Goal: Task Accomplishment & Management: Complete application form

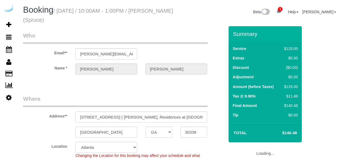
select select "GA"
select select "282"
select select "number:9"
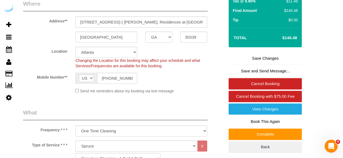
scroll to position [108, 0]
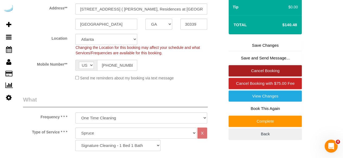
click at [256, 69] on link "Cancel Booking" at bounding box center [264, 70] width 73 height 11
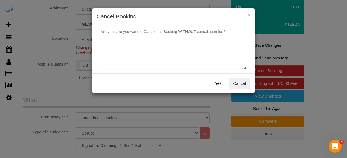
click at [199, 52] on textarea at bounding box center [173, 53] width 146 height 33
type textarea "Not on spruce."
click at [218, 85] on button "Yes" at bounding box center [218, 83] width 16 height 11
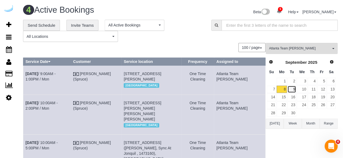
click at [293, 89] on link "9" at bounding box center [291, 89] width 9 height 7
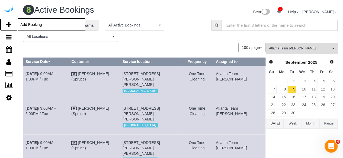
click at [7, 25] on icon at bounding box center [8, 24] width 5 height 6
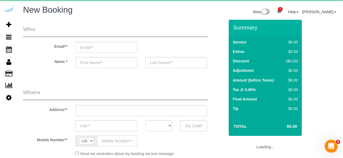
select select "number:9"
select select "object:2125"
select select "4"
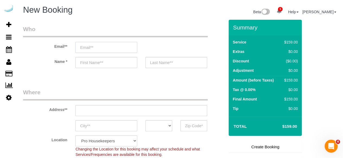
click at [116, 50] on input "email" at bounding box center [106, 47] width 62 height 11
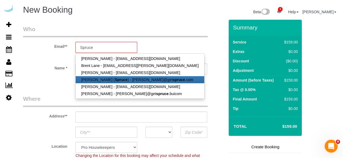
click at [115, 80] on strong "Spruce" at bounding box center [121, 80] width 13 height 4
type input "[PERSON_NAME][EMAIL_ADDRESS][DOMAIN_NAME]"
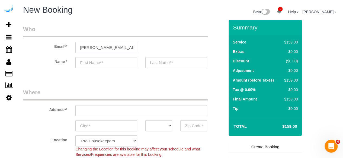
type input "[PERSON_NAME]"
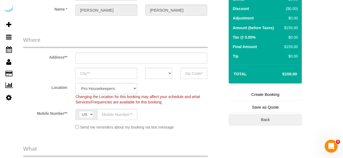
scroll to position [54, 0]
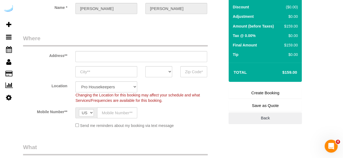
type input "3816 S Lamar Blvd"
type input "Austin"
select select "[GEOGRAPHIC_DATA]"
type input "78704"
click at [138, 58] on input "3816 S Lamar Blvd" at bounding box center [141, 56] width 132 height 11
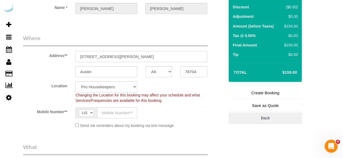
select select "9"
paste input "741 Morosgo Dr NE, Atlanta, GA 30324"
type input "741 Morosgo Dr NE, Atlanta, GA 30324"
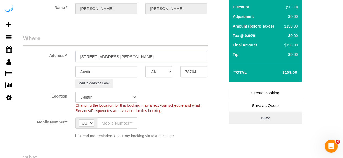
select select "object:2169"
drag, startPoint x: 139, startPoint y: 56, endPoint x: 183, endPoint y: 56, distance: 44.1
click at [183, 56] on input "741 Morosgo Dr NE, Atlanta, GA 30324" at bounding box center [141, 56] width 132 height 11
type input "741 Morosgo Dr NE, Atlanta, GA 30324"
click at [190, 71] on input "78704" at bounding box center [193, 71] width 27 height 11
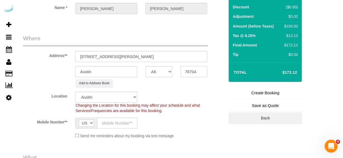
paste input "3032"
type input "30324"
click at [170, 73] on select "AK AL AR AZ CA CO CT DC DE FL GA HI IA ID IL IN KS KY LA MA MD ME MI MN MO MS M…" at bounding box center [158, 71] width 27 height 11
select select "8"
select select "GA"
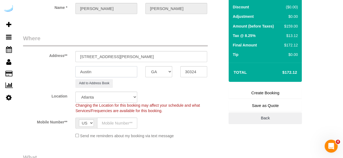
click at [133, 74] on input "Austin" at bounding box center [106, 71] width 62 height 11
select select "object:2211"
type input "[GEOGRAPHIC_DATA]"
drag, startPoint x: 119, startPoint y: 56, endPoint x: 198, endPoint y: 58, distance: 79.7
click at [198, 58] on input "741 Morosgo Dr NE, Atlanta, GA 30324" at bounding box center [141, 56] width 132 height 11
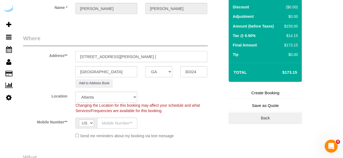
paste input "Courtney Scott"
paste input "CORE at Lindbergh"
paste input "1481207"
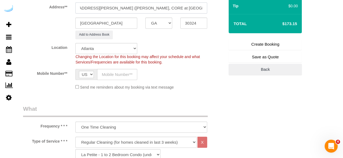
scroll to position [108, 0]
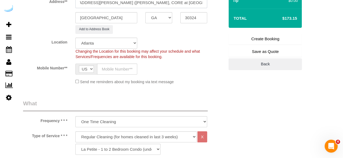
type input "741 Morosgo Dr NE, Unit 1268 (Courtney Scott, CORE at Lindbergh , 1481207)"
click at [113, 65] on input "text" at bounding box center [117, 69] width 40 height 11
type input "[PHONE_NUMBER]"
type input "Brandie Louck"
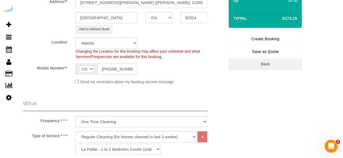
type input "[PHONE_NUMBER]"
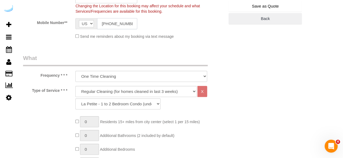
scroll to position [162, 0]
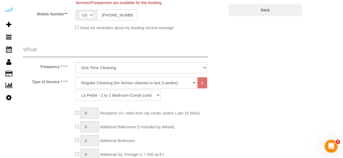
click at [129, 80] on select "Deep Cleaning (for homes that have not been cleaned in 3+ weeks) Spruce Regular…" at bounding box center [135, 82] width 121 height 11
select select "282"
click at [75, 77] on select "Deep Cleaning (for homes that have not been cleaned in 3+ weeks) Spruce Regular…" at bounding box center [135, 82] width 121 height 11
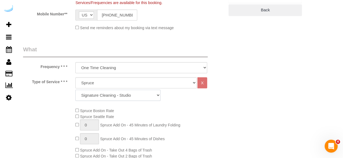
click at [123, 94] on select "Signature Cleaning - Studio Signature Cleaning - 1 Bed 1 Bath Signature Cleanin…" at bounding box center [117, 95] width 85 height 11
select select "304"
click at [75, 90] on select "Signature Cleaning - Studio Signature Cleaning - 1 Bed 1 Bath Signature Cleanin…" at bounding box center [117, 95] width 85 height 11
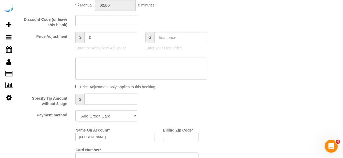
scroll to position [460, 0]
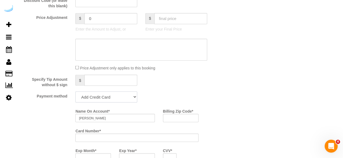
click at [111, 95] on select "Add Credit Card Cash Check Paypal" at bounding box center [106, 97] width 62 height 11
select select "string:check"
click at [75, 92] on select "Add Credit Card Cash Check Paypal" at bounding box center [106, 97] width 62 height 11
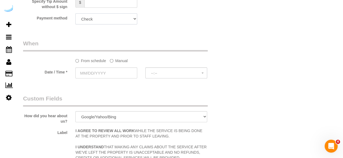
scroll to position [542, 0]
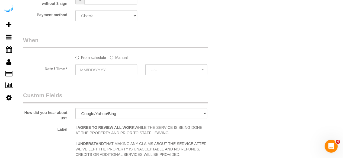
click at [125, 57] on label "Manual" at bounding box center [119, 56] width 18 height 7
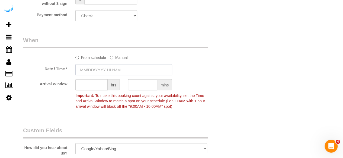
click at [113, 70] on input "text" at bounding box center [123, 69] width 97 height 11
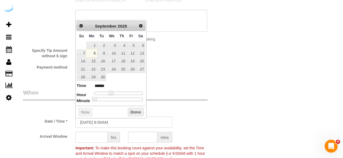
scroll to position [487, 0]
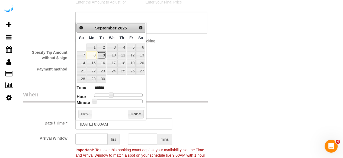
click at [100, 54] on link "9" at bounding box center [101, 54] width 9 height 7
type input "09/09/2025 9:00AM"
type input "******"
drag, startPoint x: 110, startPoint y: 96, endPoint x: 114, endPoint y: 96, distance: 3.2
click at [114, 96] on span at bounding box center [112, 95] width 5 height 5
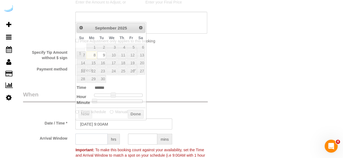
click at [100, 140] on input "text" at bounding box center [91, 139] width 32 height 11
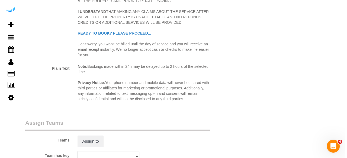
scroll to position [731, 0]
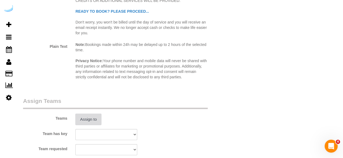
type input "8"
click at [88, 118] on button "Assign to" at bounding box center [88, 119] width 26 height 11
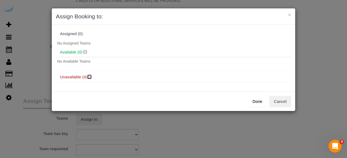
click at [90, 77] on icon at bounding box center [89, 77] width 3 height 4
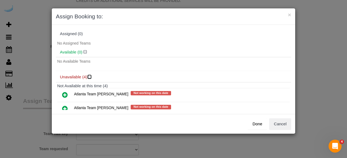
scroll to position [27, 0]
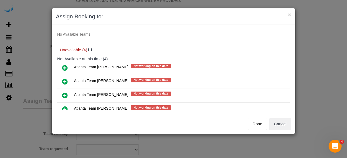
click at [65, 80] on icon at bounding box center [65, 82] width 6 height 6
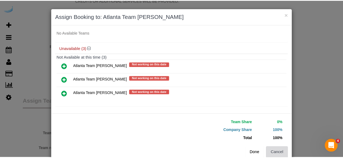
scroll to position [42, 0]
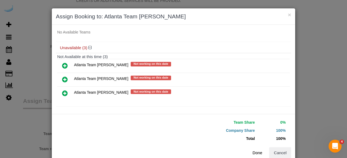
click at [257, 154] on button "Done" at bounding box center [257, 153] width 19 height 11
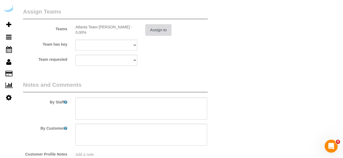
scroll to position [840, 0]
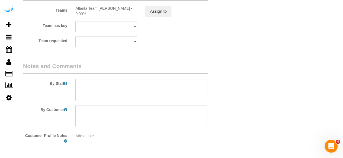
click at [130, 69] on legend "Notes and Comments" at bounding box center [115, 68] width 184 height 12
click at [120, 93] on textarea at bounding box center [141, 90] width 132 height 22
click at [166, 87] on textarea at bounding box center [141, 90] width 132 height 22
paste textarea "Permanent Notes:No notes from this customer.Today's Notes:No notes from this se…"
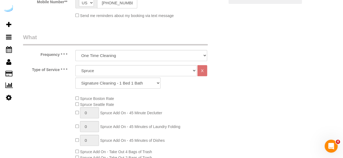
scroll to position [108, 0]
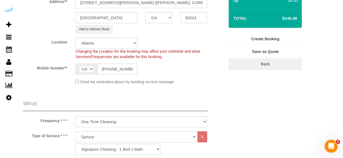
type textarea "Recurrency: Every 4 weeks Permanent Notes:No notes from this customer.Today's N…"
click at [265, 35] on link "Create Booking" at bounding box center [264, 38] width 73 height 11
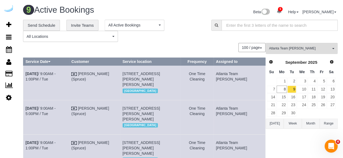
scroll to position [194, 0]
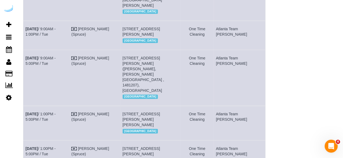
drag, startPoint x: 52, startPoint y: 84, endPoint x: 24, endPoint y: 75, distance: 29.6
click at [24, 75] on td "Sep 9th / 9:00AM - 5:00PM / Tue" at bounding box center [46, 78] width 46 height 56
copy link "Sep 9th / 9:00AM - 5:00PM / Tue"
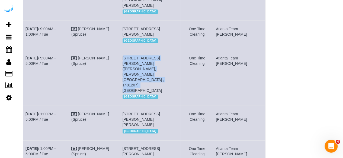
drag, startPoint x: 186, startPoint y: 89, endPoint x: 129, endPoint y: 81, distance: 57.1
click at [129, 81] on td "741 Morosgo Dr Ne, Unit 1268 (Courtney Scott, Core At Lindbergh , 1481207), Atl…" at bounding box center [150, 78] width 60 height 56
copy span "741 Morosgo Dr Ne, Unit 1268 (Courtney Scott, Core At Lindbergh , 1481207), Atl…"
drag, startPoint x: 247, startPoint y: 85, endPoint x: 228, endPoint y: 79, distance: 20.3
click at [228, 79] on td "Atlanta Team Eliane" at bounding box center [239, 78] width 52 height 56
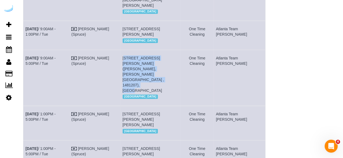
copy td "Atlanta Team Eliane"
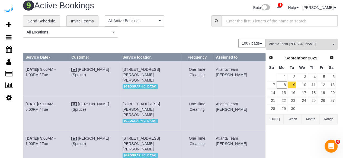
scroll to position [0, 0]
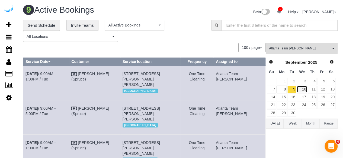
click at [301, 91] on link "10" at bounding box center [301, 89] width 10 height 7
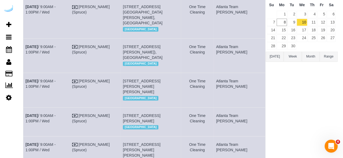
scroll to position [62, 0]
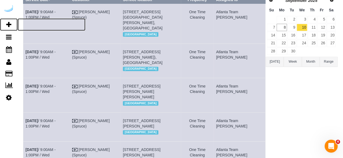
drag, startPoint x: 12, startPoint y: 23, endPoint x: 29, endPoint y: 7, distance: 23.6
click at [12, 23] on link "Add Booking" at bounding box center [9, 24] width 18 height 12
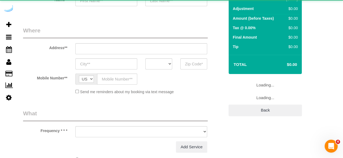
select select "object:3358"
select select "4"
select select "number:9"
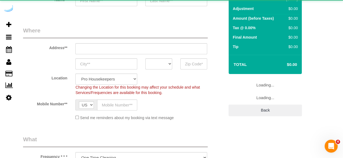
select select "object:3942"
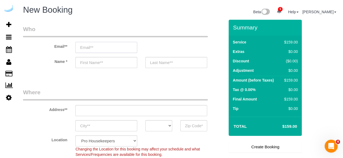
click at [125, 47] on input "email" at bounding box center [106, 47] width 62 height 11
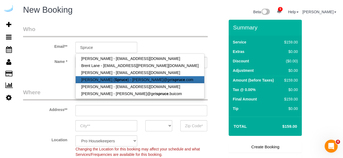
click at [121, 81] on link "Brandie Louck ( Spruce ) - brandie@get spruce .com" at bounding box center [140, 79] width 128 height 7
type input "[PERSON_NAME][EMAIL_ADDRESS][DOMAIN_NAME]"
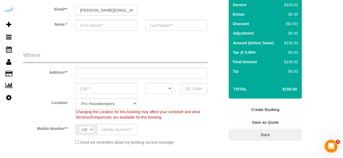
scroll to position [81, 0]
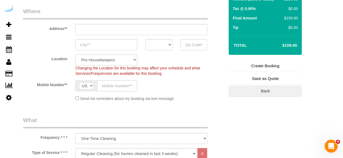
type input "[PERSON_NAME]"
type input "3816 S Lamar Blvd"
type input "Austin"
select select "[GEOGRAPHIC_DATA]"
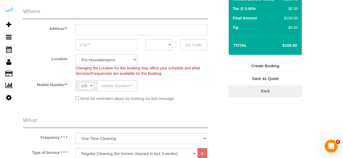
type input "78704"
click at [151, 27] on input "3816 S Lamar Blvd" at bounding box center [141, 29] width 132 height 11
paste input "65 Irby Ave NW, Atlanta, GA 30305"
type input "65 Irby Ave NW, Atlanta, GA 30305"
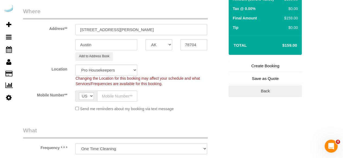
select select "9"
select select "object:3986"
drag, startPoint x: 172, startPoint y: 25, endPoint x: 189, endPoint y: 27, distance: 17.7
click at [188, 27] on input "65 Irby Ave NW, Atlanta, GA 30305" at bounding box center [141, 29] width 132 height 11
type input "65 Irby Ave NW, Atlanta, GA 30305"
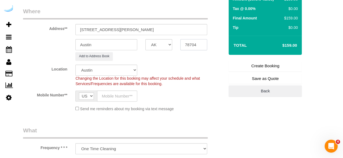
click at [194, 46] on input "78704" at bounding box center [193, 44] width 27 height 11
paste input "30305"
type input "30305"
click at [167, 46] on select "AK AL AR AZ CA CO CT DC DE FL GA HI IA ID IL IN KS KY LA MA MD ME MI MN MO MS M…" at bounding box center [158, 44] width 27 height 11
select select "GA"
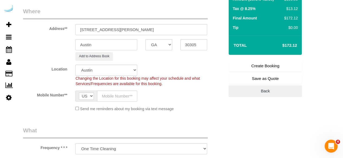
click at [113, 54] on div "Add to Address Book" at bounding box center [141, 56] width 140 height 8
click at [118, 46] on input "Austin" at bounding box center [106, 44] width 62 height 11
select select "8"
type input "A"
select select "object:4028"
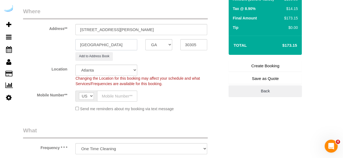
type input "[GEOGRAPHIC_DATA]"
drag, startPoint x: 110, startPoint y: 28, endPoint x: 174, endPoint y: 26, distance: 64.5
click at [174, 26] on input "65 Irby Ave NW, Atlanta, GA 30305" at bounding box center [141, 29] width 132 height 11
paste input "Jasmine Mays"
paste input "1481381"
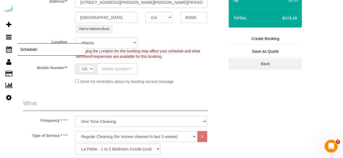
scroll to position [135, 0]
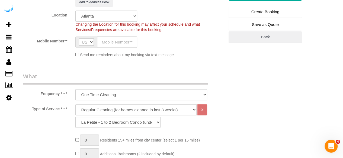
type input "65 Irby Ave NW, Unit 1143 ( Jasmine Mays, The Irby, 1481381)"
click at [134, 39] on input "text" at bounding box center [117, 42] width 40 height 11
type input "[PHONE_NUMBER]"
type input "Brandie Louck"
type input "[PHONE_NUMBER]"
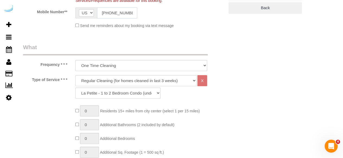
scroll to position [190, 0]
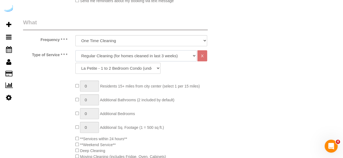
click at [127, 60] on select "Deep Cleaning (for homes that have not been cleaned in 3+ weeks) Spruce Regular…" at bounding box center [135, 55] width 121 height 11
select select "282"
click at [75, 50] on select "Deep Cleaning (for homes that have not been cleaned in 3+ weeks) Spruce Regular…" at bounding box center [135, 55] width 121 height 11
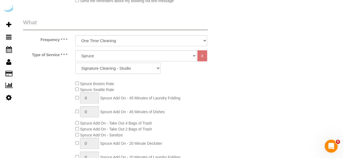
click at [128, 67] on select "Signature Cleaning - Studio Signature Cleaning - 1 Bed 1 Bath Signature Cleanin…" at bounding box center [117, 68] width 85 height 11
select select "304"
click at [75, 63] on select "Signature Cleaning - Studio Signature Cleaning - 1 Bed 1 Bath Signature Cleanin…" at bounding box center [117, 68] width 85 height 11
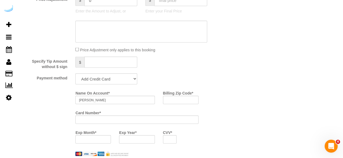
scroll to position [487, 0]
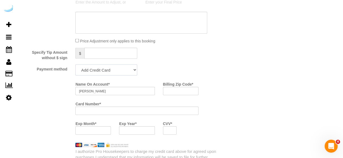
drag, startPoint x: 113, startPoint y: 68, endPoint x: 112, endPoint y: 71, distance: 2.8
click at [113, 68] on select "Add Credit Card Cash Check Paypal" at bounding box center [106, 69] width 62 height 11
select select "string:check"
click at [75, 65] on select "Add Credit Card Cash Check Paypal" at bounding box center [106, 69] width 62 height 11
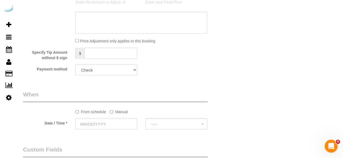
click at [125, 113] on label "Manual" at bounding box center [119, 110] width 18 height 7
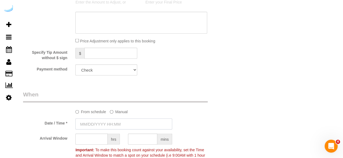
click at [118, 125] on input "text" at bounding box center [123, 124] width 97 height 11
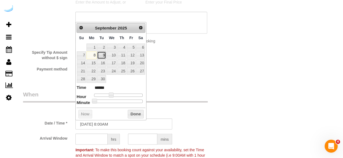
click at [100, 56] on link "9" at bounding box center [101, 54] width 9 height 7
type input "09/09/2025 9:00AM"
type input "******"
click at [110, 96] on dl "Time ****** Hour Minute Second Millisecond Microsecond Time Zone ***** ***** **…" at bounding box center [110, 93] width 69 height 19
click at [92, 134] on input "text" at bounding box center [91, 139] width 32 height 11
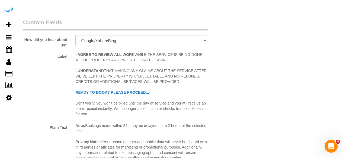
scroll to position [569, 0]
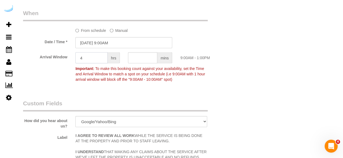
type input "4"
click at [100, 39] on input "09/09/2025 9:00AM" at bounding box center [123, 42] width 97 height 11
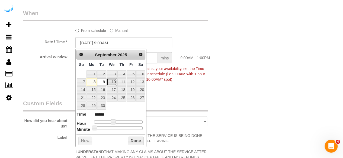
click at [110, 82] on link "10" at bounding box center [111, 82] width 10 height 7
type input "[DATE] 9:00AM"
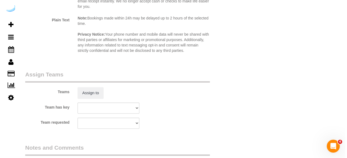
scroll to position [758, 0]
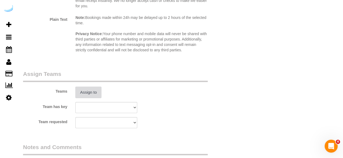
click at [93, 91] on button "Assign to" at bounding box center [88, 92] width 26 height 11
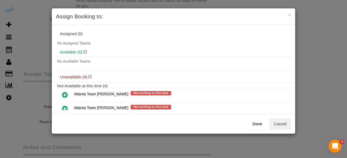
click at [64, 108] on icon at bounding box center [65, 109] width 6 height 6
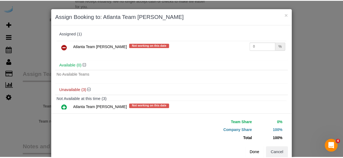
scroll to position [42, 0]
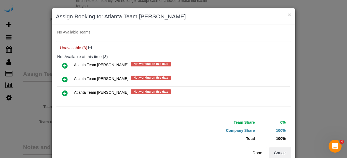
click at [253, 154] on button "Done" at bounding box center [257, 153] width 19 height 11
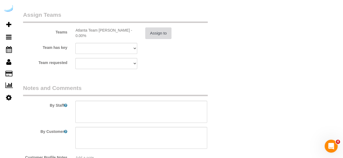
scroll to position [859, 0]
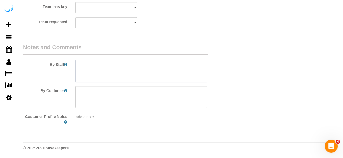
click at [111, 76] on textarea at bounding box center [141, 71] width 132 height 22
paste textarea "Permanent Notes:No notes from this customer.Today's Notes:No notes from this se…"
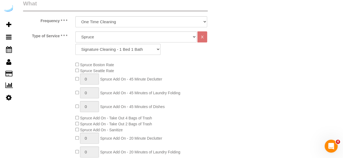
scroll to position [19, 0]
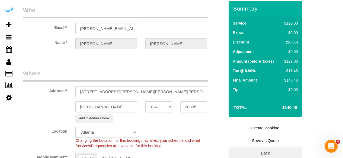
type textarea "Recurrency: One time service Permanent Notes:No notes from this customer.Today'…"
click at [258, 128] on link "Create Booking" at bounding box center [264, 128] width 73 height 11
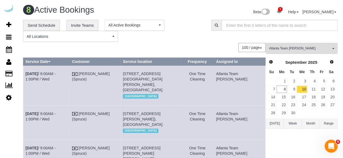
click at [183, 25] on div "**********" at bounding box center [113, 31] width 180 height 22
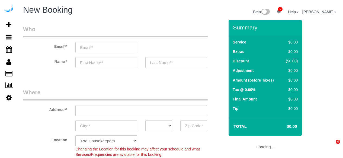
select select "4"
click at [112, 48] on input "email" at bounding box center [106, 47] width 62 height 11
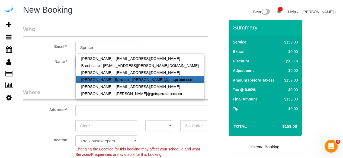
click at [102, 78] on link "Brandie Louck ( Spruce ) - brandie@get spruce .com" at bounding box center [140, 79] width 128 height 7
type input "[PERSON_NAME][EMAIL_ADDRESS][DOMAIN_NAME]"
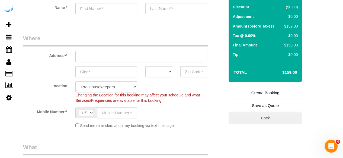
scroll to position [61, 0]
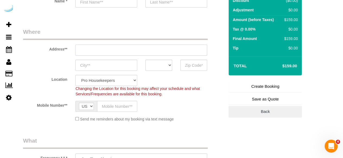
click at [154, 54] on input "text" at bounding box center [141, 50] width 132 height 11
type input "[PERSON_NAME]"
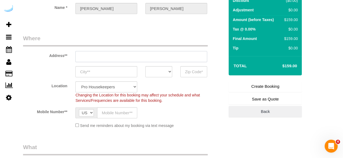
click at [154, 54] on input "text" at bounding box center [141, 56] width 132 height 11
type input "3816 S Lamar Blvd"
type input "Austin"
select select "[GEOGRAPHIC_DATA]"
type input "78704"
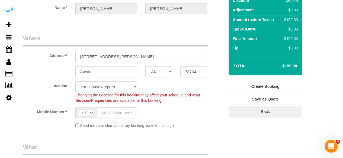
click at [154, 54] on input "[STREET_ADDRESS][PERSON_NAME]" at bounding box center [141, 56] width 132 height 11
select select "9"
select select "object:2436"
paste input "65 Irby Ave NW, Atlanta, GA 30305"
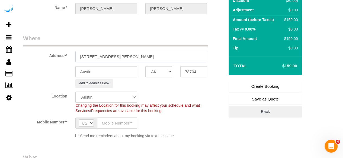
drag, startPoint x: 132, startPoint y: 55, endPoint x: 207, endPoint y: 75, distance: 78.4
click at [198, 60] on input "65 Irby Ave NW, Atlanta, GA 30305" at bounding box center [141, 56] width 132 height 11
type input "65 Irby Ave NW, Atlanta, GA 30305"
click at [200, 69] on input "78704" at bounding box center [193, 71] width 27 height 11
paste input "30305"
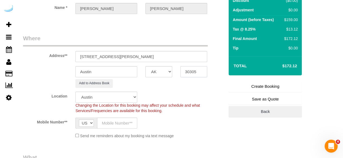
type input "30305"
click at [165, 71] on select "AK AL AR AZ CA CO CT DC DE FL GA HI IA ID IL IN KS KY LA MA MD ME MI MN MO MS M…" at bounding box center [158, 71] width 27 height 11
select select "8"
select select "object:2483"
select select "GA"
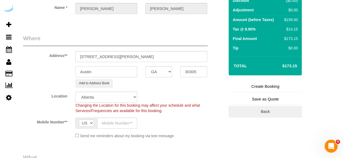
click at [123, 71] on input "Austin" at bounding box center [106, 71] width 62 height 11
type input "[GEOGRAPHIC_DATA]"
drag, startPoint x: 110, startPoint y: 57, endPoint x: 165, endPoint y: 52, distance: 55.7
click at [165, 52] on input "65 Irby Ave NW, Atlanta, GA 30305" at bounding box center [141, 56] width 132 height 11
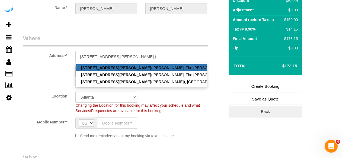
paste input "Jasmine Mays"
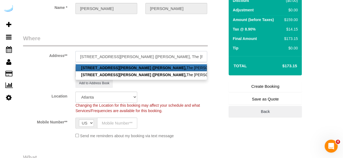
paste input "1481381"
type input "65 Irby Ave NW, Unit 1143 (Jasmine Mays, The Irby, 1481381)"
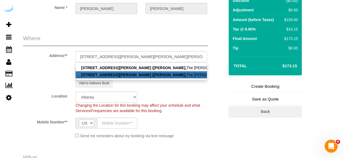
click at [216, 121] on div "Mobile Number** AF AL DZ AD AO AI AQ AG AR AM AW AU AT AZ BS BH BD BB BY BE BZ …" at bounding box center [123, 123] width 209 height 11
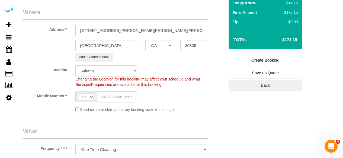
scroll to position [115, 0]
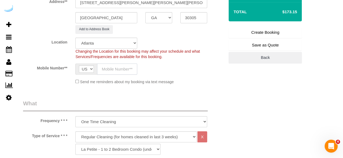
click at [119, 74] on input "text" at bounding box center [117, 69] width 40 height 11
type input "[PHONE_NUMBER]"
type input "Brandie Louck"
type input "[PHONE_NUMBER]"
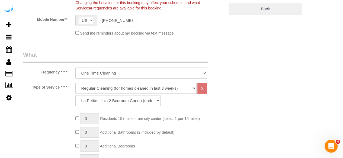
scroll to position [169, 0]
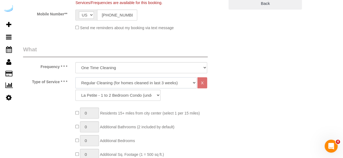
click at [127, 84] on select "Deep Cleaning (for homes that have not been cleaned in 3+ weeks) Spruce Regular…" at bounding box center [135, 82] width 121 height 11
click at [139, 83] on select "Deep Cleaning (for homes that have not been cleaned in 3+ weeks) Spruce Regular…" at bounding box center [135, 82] width 121 height 11
select select "282"
click at [75, 77] on select "Deep Cleaning (for homes that have not been cleaned in 3+ weeks) Spruce Regular…" at bounding box center [135, 82] width 121 height 11
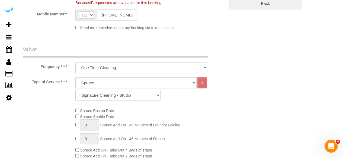
click at [113, 92] on select "Signature Cleaning - Studio Signature Cleaning - 1 Bed 1 Bath Signature Cleanin…" at bounding box center [117, 95] width 85 height 11
select select "304"
click at [75, 90] on select "Signature Cleaning - Studio Signature Cleaning - 1 Bed 1 Bath Signature Cleanin…" at bounding box center [117, 95] width 85 height 11
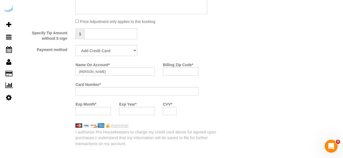
scroll to position [521, 0]
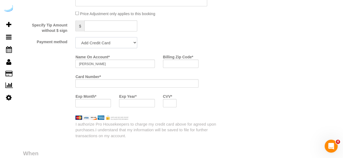
click at [120, 47] on select "Add Credit Card Cash Check Paypal" at bounding box center [106, 42] width 62 height 11
select select "string:check"
click at [75, 38] on select "Add Credit Card Cash Check Paypal" at bounding box center [106, 42] width 62 height 11
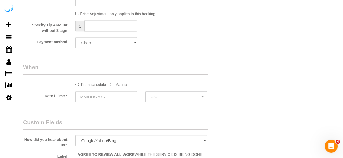
click at [121, 86] on label "Manual" at bounding box center [119, 83] width 18 height 7
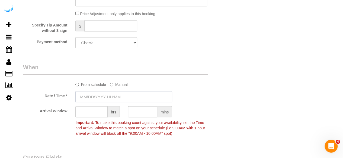
click at [113, 98] on input "text" at bounding box center [123, 97] width 97 height 11
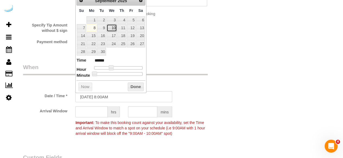
click at [110, 27] on link "10" at bounding box center [111, 27] width 10 height 7
type input "09/10/2025 9:00AM"
type input "******"
click at [112, 68] on span at bounding box center [112, 68] width 5 height 5
click at [87, 115] on input "text" at bounding box center [91, 112] width 32 height 11
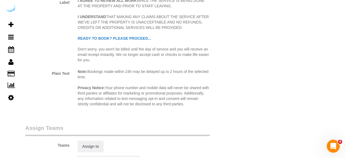
scroll to position [792, 0]
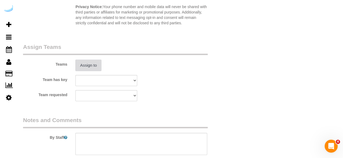
type input "4"
click at [97, 62] on button "Assign to" at bounding box center [88, 65] width 26 height 11
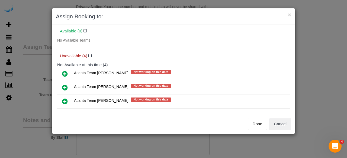
scroll to position [43, 0]
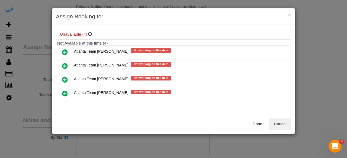
click at [66, 64] on icon at bounding box center [65, 66] width 6 height 6
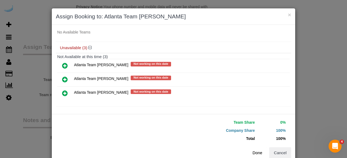
scroll to position [12, 0]
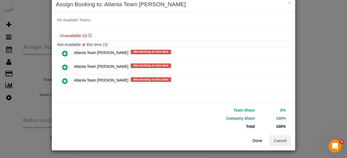
click at [256, 139] on button "Done" at bounding box center [257, 140] width 19 height 11
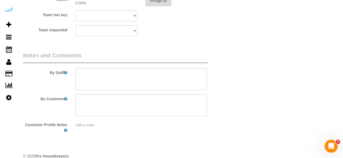
scroll to position [865, 0]
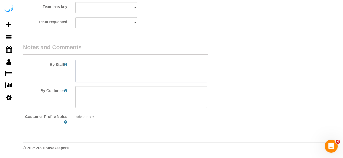
click at [148, 66] on textarea at bounding box center [141, 71] width 132 height 22
click at [153, 73] on textarea at bounding box center [141, 71] width 132 height 22
paste textarea "Permanent Notes:No notes from this customer.Today's Notes:No notes from this se…"
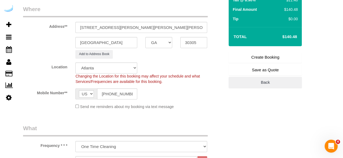
scroll to position [0, 0]
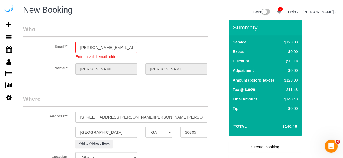
type textarea "Recurrency: One time service Permanent Notes:No notes from this customer.Today'…"
click at [278, 145] on link "Create Booking" at bounding box center [264, 147] width 73 height 11
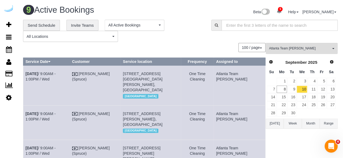
scroll to position [234, 0]
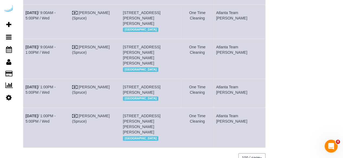
drag, startPoint x: 61, startPoint y: 90, endPoint x: 24, endPoint y: 79, distance: 38.5
click at [24, 79] on td "Sep 10th / 9:00AM - 1:00PM / Wed" at bounding box center [46, 59] width 47 height 40
copy link "Sep 10th / 9:00AM - 1:00PM / Wed"
drag, startPoint x: 183, startPoint y: 89, endPoint x: 131, endPoint y: 75, distance: 54.5
click at [131, 75] on td "65 Irby Ave Nw, Unit 1143 (Jasmine Mays, The Irby, 1481381), Atlanta, GA 30305 …" at bounding box center [151, 59] width 60 height 40
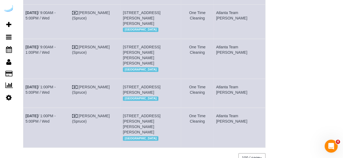
copy span "65 Irby Ave Nw, Unit 1143 (Jasmine Mays, The Irby, 1481381), Atlanta, GA 30305"
drag, startPoint x: 251, startPoint y: 87, endPoint x: 227, endPoint y: 82, distance: 24.1
click at [227, 79] on tr "Sep 10th / 9:00AM - 1:00PM / Wed Brandie Louck (Spruce) 65 Irby Ave Nw, Unit 11…" at bounding box center [144, 59] width 242 height 40
copy tr "Cleaning Atlanta Team Eliane"
click at [233, 79] on td "Atlanta Team [PERSON_NAME]" at bounding box center [238, 59] width 51 height 40
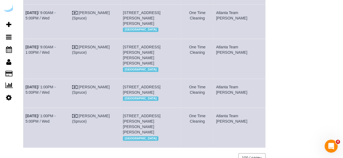
drag, startPoint x: 251, startPoint y: 87, endPoint x: 231, endPoint y: 79, distance: 21.3
click at [231, 79] on td "Atlanta Team [PERSON_NAME]" at bounding box center [238, 59] width 51 height 40
copy td "Atlanta Team [PERSON_NAME]"
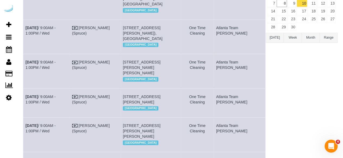
scroll to position [162, 0]
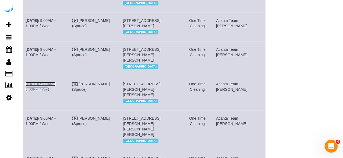
click at [56, 92] on link "[DATE] 9:00AM - 5:00PM / Wed" at bounding box center [40, 87] width 30 height 10
click at [56, 28] on link "Sep 10th / 9:00AM - 1:00PM / Wed" at bounding box center [40, 23] width 30 height 10
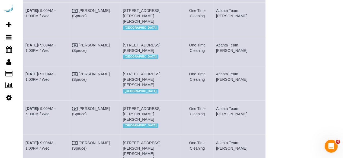
scroll to position [108, 0]
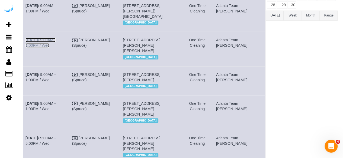
click at [56, 45] on link "Sep 10th / 9:00AM - 1:00PM / Wed" at bounding box center [40, 43] width 30 height 10
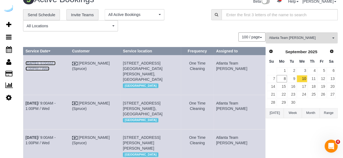
click at [48, 62] on link "Sep 10th / 9:00AM - 1:00PM / Wed" at bounding box center [40, 66] width 30 height 10
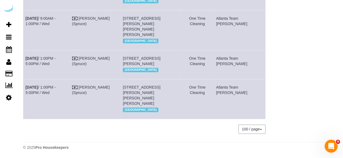
click at [64, 84] on td "Sep 10th / 1:00PM - 5:00PM / Wed" at bounding box center [46, 99] width 47 height 40
click at [56, 88] on link "Sep 10th / 1:00PM - 5:00PM / Wed" at bounding box center [40, 90] width 30 height 10
click at [56, 56] on link "Sep 10th / 1:00PM - 5:00PM / Wed" at bounding box center [40, 61] width 30 height 10
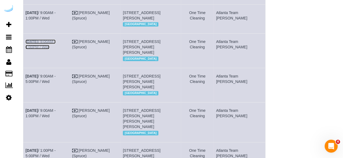
drag, startPoint x: 66, startPoint y: 62, endPoint x: 87, endPoint y: 25, distance: 42.8
click at [56, 49] on link "[DATE] 9:00AM - 1:00PM / Wed" at bounding box center [40, 45] width 30 height 10
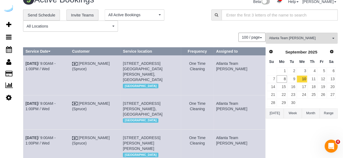
scroll to position [8, 0]
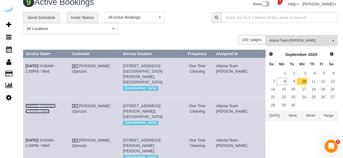
click at [56, 106] on link "[DATE] 9:00AM - 1:00PM / Wed" at bounding box center [40, 109] width 30 height 10
click at [313, 81] on link "11" at bounding box center [311, 81] width 9 height 7
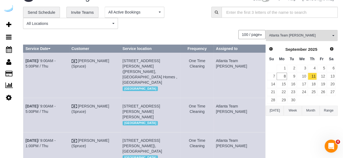
scroll to position [0, 0]
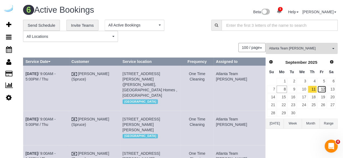
click at [322, 90] on link "12" at bounding box center [321, 89] width 9 height 7
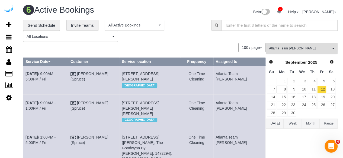
click at [305, 50] on span "Atlanta Team [PERSON_NAME]" at bounding box center [300, 48] width 62 height 5
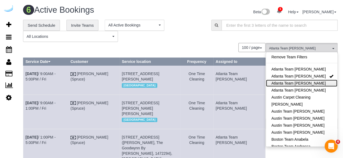
click at [308, 80] on link "Atlanta Team [PERSON_NAME]" at bounding box center [301, 83] width 71 height 7
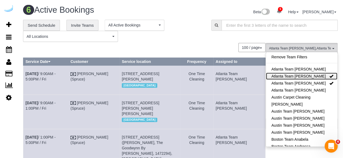
click at [315, 77] on link "Atlanta Team [PERSON_NAME]" at bounding box center [301, 76] width 71 height 7
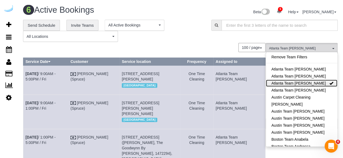
click at [316, 83] on link "Atlanta Team [PERSON_NAME]" at bounding box center [301, 83] width 71 height 7
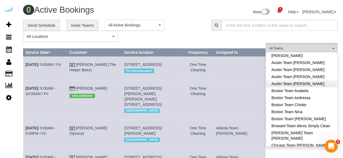
scroll to position [54, 0]
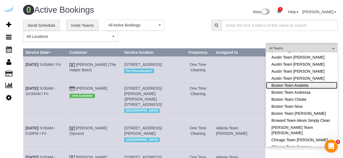
click at [320, 84] on link "Boston Team Anabela" at bounding box center [301, 85] width 71 height 7
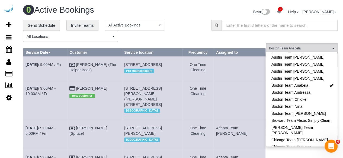
click at [225, 37] on div "**********" at bounding box center [180, 31] width 322 height 22
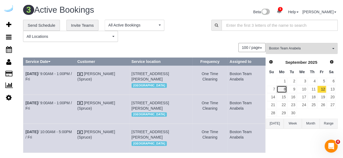
click at [283, 90] on link "8" at bounding box center [281, 89] width 10 height 7
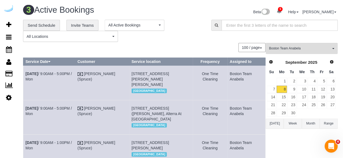
scroll to position [2, 0]
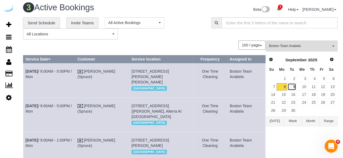
click at [292, 84] on link "9" at bounding box center [291, 86] width 9 height 7
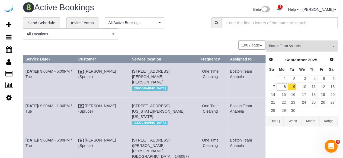
scroll to position [244, 0]
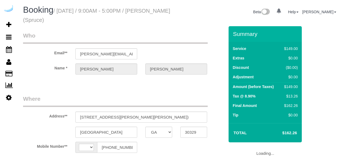
select select "GA"
select select "string:US"
select select "object:652"
select select "282"
select select "number:9"
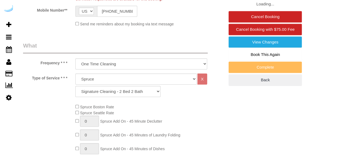
select select "object:824"
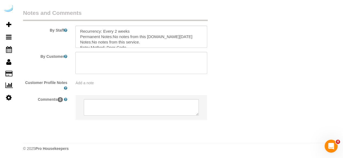
scroll to position [889, 0]
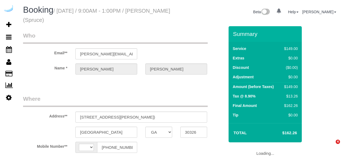
select select "GA"
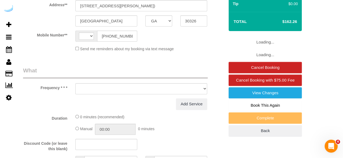
select select "string:US"
select select "object:622"
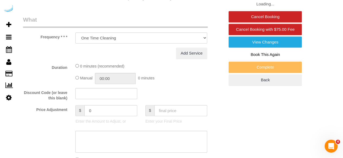
select select "282"
select select "number:9"
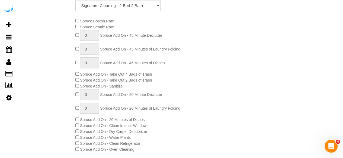
select select "object:824"
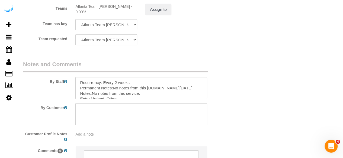
scroll to position [838, 0]
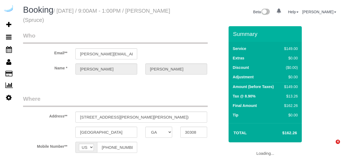
select select "GA"
select select "object:652"
select select "number:9"
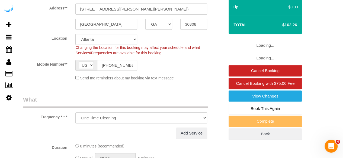
select select "282"
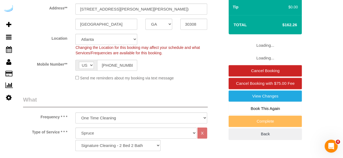
select select "object:824"
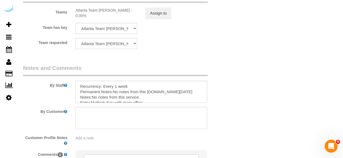
scroll to position [840, 0]
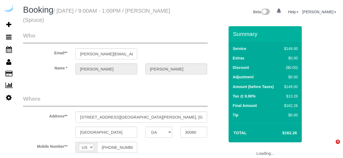
select select "GA"
select select "number:9"
select select "object:824"
select select "282"
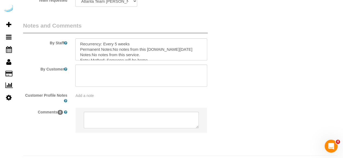
scroll to position [889, 0]
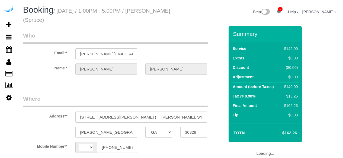
select select "GA"
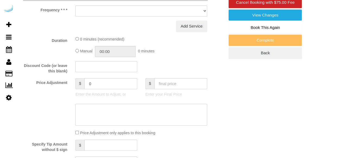
select select "string:[GEOGRAPHIC_DATA]"
select select "object:652"
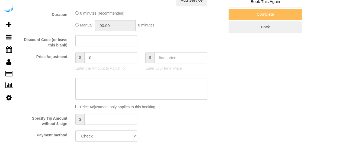
select select "282"
select select "number:9"
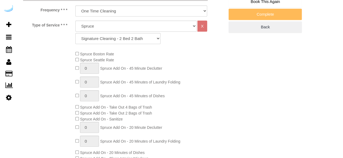
select select "object:824"
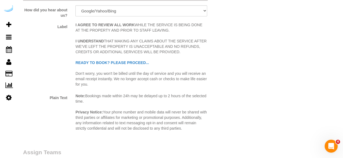
scroll to position [838, 0]
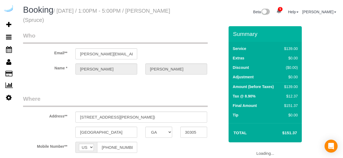
select select "GA"
select select "object:698"
select select "282"
select select "number:9"
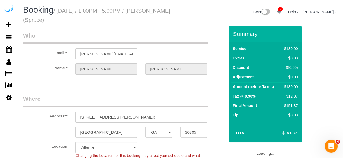
select select "object:824"
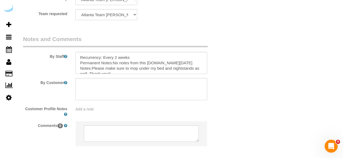
scroll to position [867, 0]
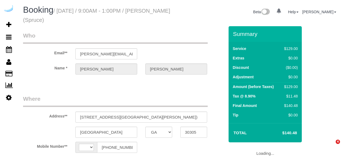
select select "GA"
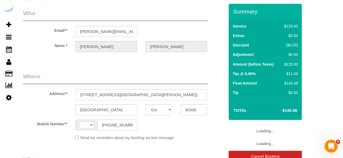
select select "string:[GEOGRAPHIC_DATA]"
select select "object:405"
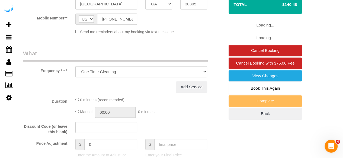
select select "number:9"
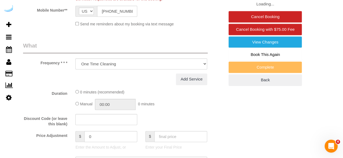
select select "object:824"
select select "282"
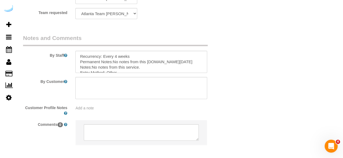
scroll to position [867, 0]
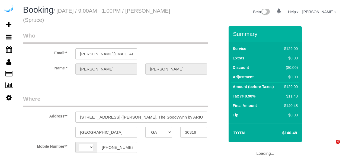
select select "GA"
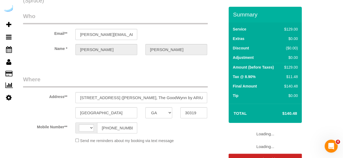
select select "string:[GEOGRAPHIC_DATA]"
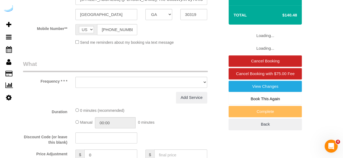
select select "object:652"
select select "number:9"
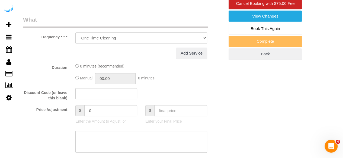
select select "282"
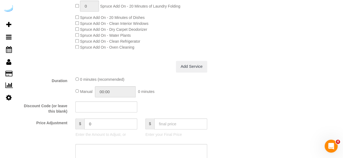
select select "object:824"
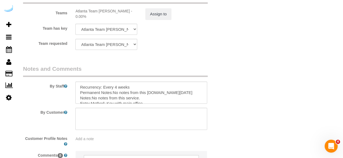
scroll to position [889, 0]
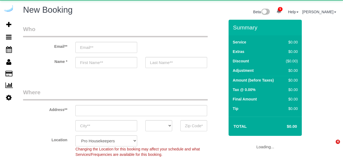
select select "4"
select select "number:9"
select select "object:1699"
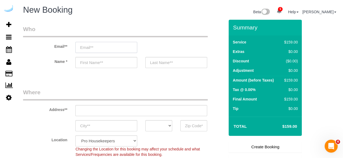
click at [108, 44] on input "email" at bounding box center [106, 47] width 62 height 11
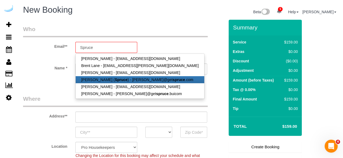
click at [115, 80] on strong "Spruce" at bounding box center [121, 80] width 13 height 4
type input "[PERSON_NAME][EMAIL_ADDRESS][DOMAIN_NAME]"
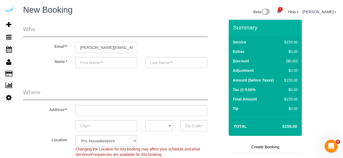
type input "[PERSON_NAME]"
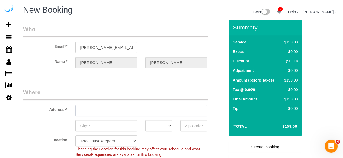
click at [141, 108] on input "text" at bounding box center [141, 110] width 132 height 11
type input "3816 S Lamar Blvd"
type input "Austin"
select select "[GEOGRAPHIC_DATA]"
type input "78704"
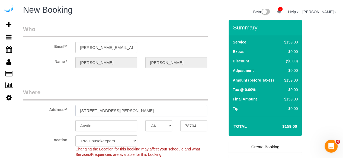
paste input "120 Kingston St, Boston, MA 02111"
type input "120 Kingston St, Boston, MA 02111"
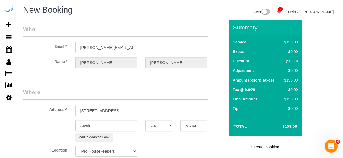
select select "9"
select select "object:1743"
drag, startPoint x: 133, startPoint y: 110, endPoint x: 160, endPoint y: 110, distance: 27.6
click at [160, 110] on input "120 Kingston St, Boston, MA 02111" at bounding box center [141, 110] width 132 height 11
type input "120 Kingston St, Boston, MA 02111"
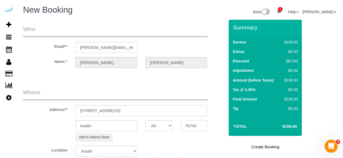
click at [185, 123] on input "78704" at bounding box center [193, 126] width 27 height 11
paste input "02111"
type input "02111"
click at [162, 126] on select "AK AL AR AZ CA CO CT DC DE FL GA HI IA ID IL IN KS KY LA MA MD ME MI MN MO MS M…" at bounding box center [158, 126] width 27 height 11
select select "7"
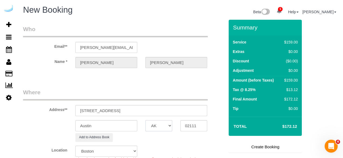
select select "MA"
click at [145, 121] on select "AK AL AR AZ CA CO CT DC DE FL GA HI IA ID IL IN KS KY LA MA MD ME MI MN MO MS M…" at bounding box center [158, 126] width 27 height 11
select select "object:1785"
click at [121, 126] on input "Austin" at bounding box center [106, 126] width 62 height 11
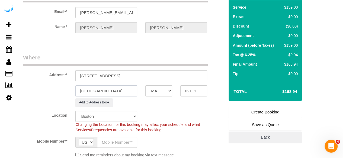
scroll to position [81, 0]
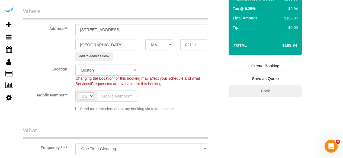
type input "[GEOGRAPHIC_DATA]"
drag, startPoint x: 114, startPoint y: 30, endPoint x: 171, endPoint y: 28, distance: 57.2
click at [171, 28] on input "120 Kingston St, Boston, MA 02111" at bounding box center [141, 29] width 132 height 11
paste input "Patricia Garza Gonzalez"
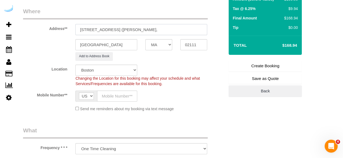
click at [200, 32] on input "120 Kingston St, Building 1904, Unit 1904 (Patricia Garza Gonzalez," at bounding box center [141, 29] width 132 height 11
paste input "1481240"
click at [199, 30] on input "120 Kingston St, Building 1904, Unit 1904 (Patricia Garza Gonzalez, Radian, 148…" at bounding box center [141, 29] width 132 height 11
drag, startPoint x: 188, startPoint y: 29, endPoint x: 200, endPoint y: 26, distance: 12.5
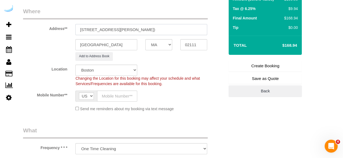
click at [200, 26] on input "120 Kingston St, Building 1904, Unit 1904 (Patricia Garza Gonzalez, Radian, 148…" at bounding box center [141, 29] width 132 height 11
paste input "0"
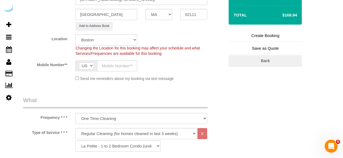
scroll to position [135, 0]
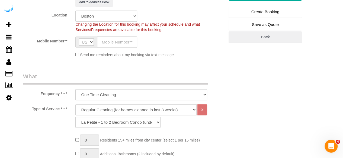
type input "120 Kingston St, Building 1904, Unit 1904 (Patricia Garza Gonzalez, Radian, 148…"
click at [127, 45] on input "text" at bounding box center [117, 42] width 40 height 11
type input "[PHONE_NUMBER]"
type input "Brandie Louck"
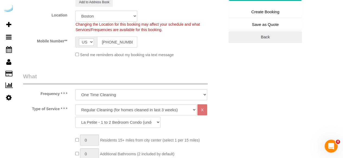
type input "[PHONE_NUMBER]"
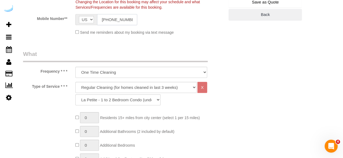
scroll to position [190, 0]
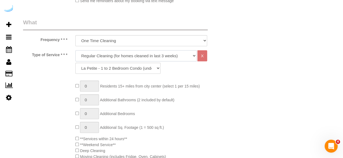
click at [128, 55] on select "Deep Cleaning (for homes that have not been cleaned in 3+ weeks) Spruce Regular…" at bounding box center [135, 55] width 121 height 11
select select "282"
click at [75, 50] on select "Deep Cleaning (for homes that have not been cleaned in 3+ weeks) Spruce Regular…" at bounding box center [135, 55] width 121 height 11
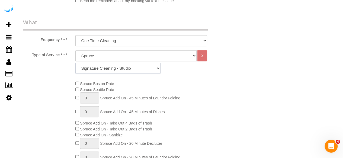
click at [105, 72] on select "Signature Cleaning - Studio Signature Cleaning - 1 Bed 1 Bath Signature Cleanin…" at bounding box center [117, 68] width 85 height 11
select select "336"
click at [75, 63] on select "Signature Cleaning - Studio Signature Cleaning - 1 Bed 1 Bath Signature Cleanin…" at bounding box center [117, 68] width 85 height 11
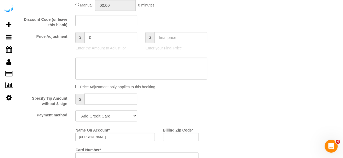
scroll to position [487, 0]
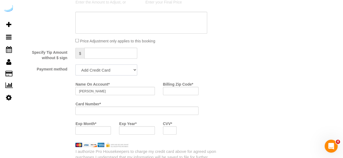
drag, startPoint x: 93, startPoint y: 70, endPoint x: 91, endPoint y: 74, distance: 3.9
click at [93, 71] on select "Add Credit Card Cash Check Paypal" at bounding box center [106, 69] width 62 height 11
select select "string:check"
click at [75, 65] on select "Add Credit Card Cash Check Paypal" at bounding box center [106, 69] width 62 height 11
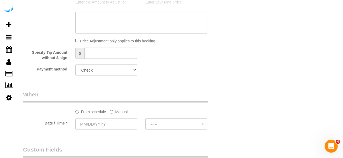
click at [114, 113] on label "Manual" at bounding box center [119, 110] width 18 height 7
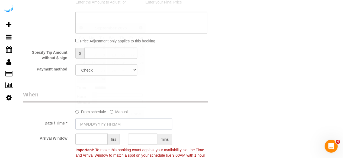
click at [109, 122] on input "text" at bounding box center [123, 124] width 97 height 11
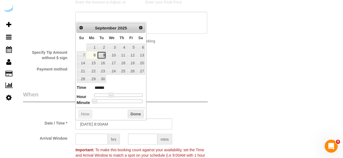
drag, startPoint x: 97, startPoint y: 49, endPoint x: 99, endPoint y: 54, distance: 4.8
click at [99, 54] on link "9" at bounding box center [101, 54] width 9 height 7
type input "[DATE] 9:00AM"
type input "******"
click at [111, 95] on span at bounding box center [112, 95] width 5 height 5
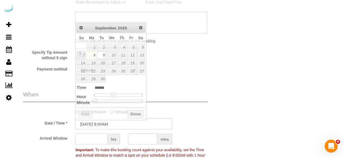
click at [99, 137] on input "text" at bounding box center [91, 139] width 32 height 11
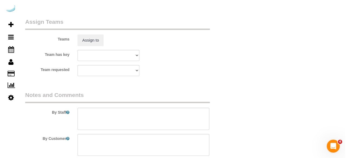
scroll to position [812, 0]
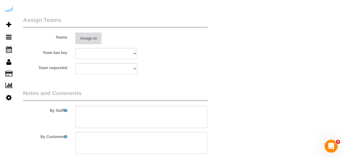
type input "8"
click at [89, 42] on button "Assign to" at bounding box center [88, 38] width 26 height 11
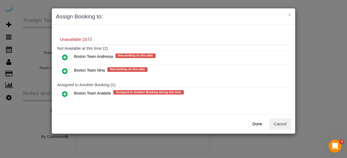
scroll to position [47, 0]
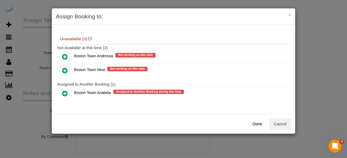
click at [65, 91] on icon at bounding box center [65, 93] width 6 height 6
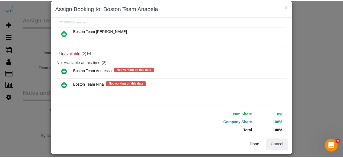
scroll to position [12, 0]
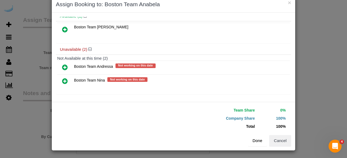
click at [256, 139] on button "Done" at bounding box center [257, 140] width 19 height 11
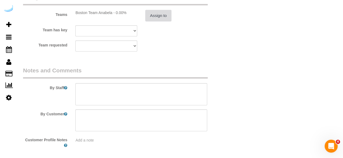
scroll to position [859, 0]
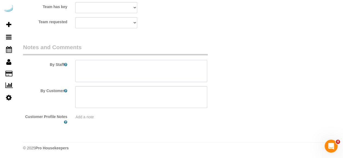
click at [133, 65] on textarea at bounding box center [141, 71] width 132 height 22
paste textarea "Permanent Notes:No notes from this customer.Today's Notes:No notes from this se…"
paste textarea "Apartment 1904"
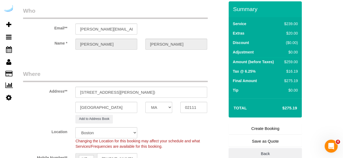
scroll to position [0, 0]
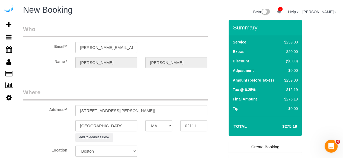
type textarea "Recurrency: One time service Permanent Notes:No notes from this customer.Today'…"
click at [269, 149] on link "Create Booking" at bounding box center [264, 147] width 73 height 11
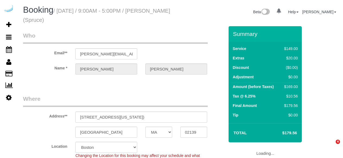
select select "MA"
select select "282"
select select "object:824"
select select "number:9"
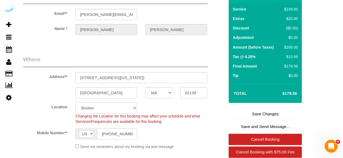
scroll to position [81, 0]
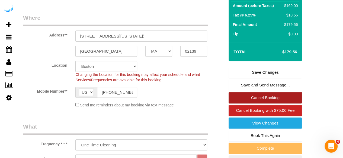
click at [251, 98] on link "Cancel Booking" at bounding box center [264, 97] width 73 height 11
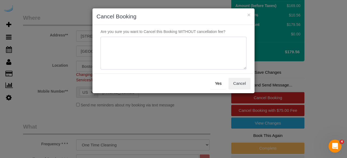
click at [181, 49] on textarea at bounding box center [173, 53] width 146 height 33
type textarea "Not on spruce."
click at [224, 86] on button "Yes" at bounding box center [218, 83] width 16 height 11
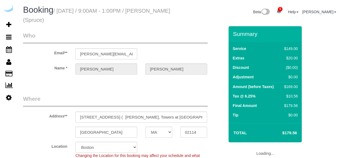
select select "MA"
select select "282"
select select "number:9"
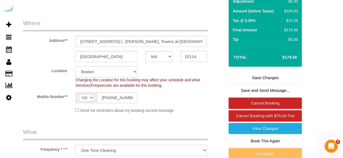
scroll to position [81, 0]
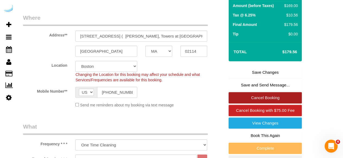
click at [265, 95] on link "Cancel Booking" at bounding box center [264, 97] width 73 height 11
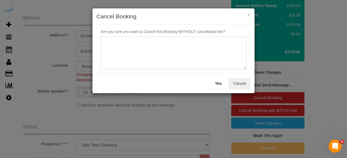
click at [206, 53] on textarea at bounding box center [173, 53] width 146 height 33
paste textarea "Not on spruce."
type textarea "Not on spruce."
click at [224, 87] on button "Yes" at bounding box center [218, 83] width 16 height 11
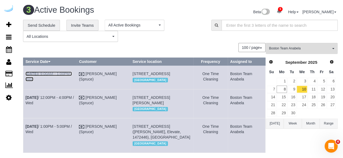
click at [55, 75] on link "Sep 10th / 9:00AM - 1:00PM / Wed" at bounding box center [48, 77] width 46 height 10
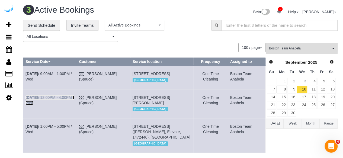
click at [62, 105] on link "Sep 10th / 12:00PM - 4:00PM / Wed" at bounding box center [49, 101] width 48 height 10
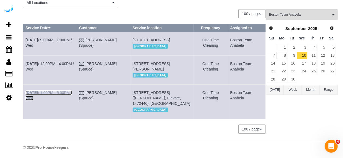
click at [66, 91] on link "[DATE] 1:00PM - 5:00PM / Wed" at bounding box center [48, 96] width 46 height 10
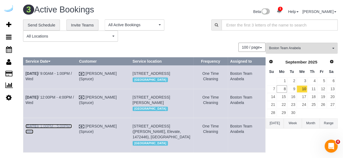
scroll to position [0, 0]
click at [314, 90] on link "11" at bounding box center [311, 89] width 9 height 7
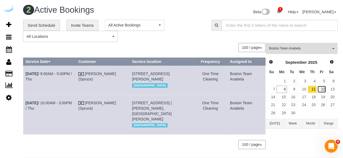
click at [324, 90] on link "12" at bounding box center [321, 89] width 9 height 7
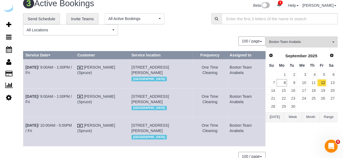
scroll to position [57, 0]
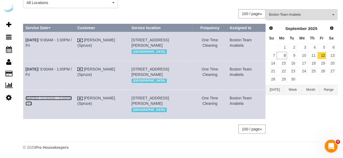
drag, startPoint x: 64, startPoint y: 93, endPoint x: 68, endPoint y: 86, distance: 8.3
click at [64, 96] on link "Sep 12th / 10:00AM - 5:00PM / Fri" at bounding box center [48, 101] width 46 height 10
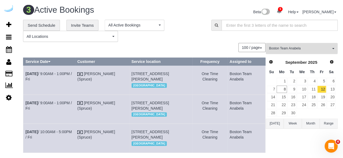
click at [300, 51] on button "Boston Team Anabela All Teams" at bounding box center [301, 48] width 72 height 11
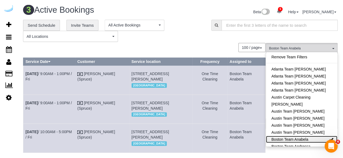
click at [310, 139] on link "Boston Team Anabela" at bounding box center [301, 139] width 71 height 7
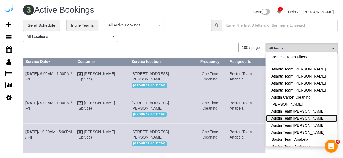
click at [312, 118] on link "Austin Team [PERSON_NAME]" at bounding box center [301, 118] width 71 height 7
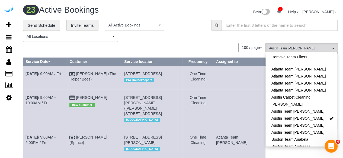
click at [202, 33] on div "**********" at bounding box center [113, 31] width 180 height 22
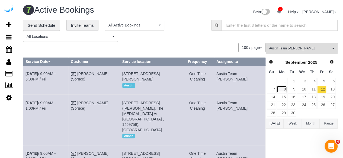
click at [279, 89] on link "8" at bounding box center [281, 89] width 10 height 7
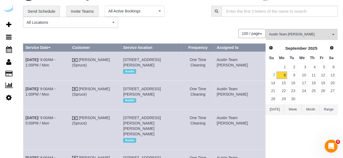
scroll to position [2, 0]
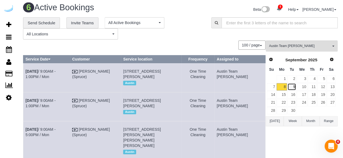
click at [292, 87] on link "9" at bounding box center [291, 86] width 9 height 7
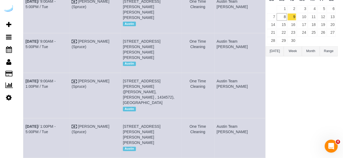
scroll to position [46, 0]
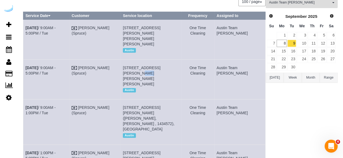
drag, startPoint x: 183, startPoint y: 67, endPoint x: 174, endPoint y: 70, distance: 8.9
click at [174, 70] on td "1401 S Lamar Blvd, Unit 1122 (Matt Graham, The Bouldin, 1468914 ), Austin, TX 7…" at bounding box center [151, 80] width 61 height 40
copy span "1122"
click at [56, 69] on link "Sep 9th / 9:00AM - 5:00PM / Tue" at bounding box center [40, 71] width 30 height 10
drag, startPoint x: 48, startPoint y: 76, endPoint x: 26, endPoint y: 67, distance: 23.7
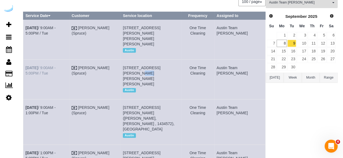
click at [26, 67] on td "Sep 9th / 9:00AM - 5:00PM / Tue" at bounding box center [46, 80] width 46 height 40
copy link "Sep 9th / 9:00AM - 5:00PM / Tue"
drag, startPoint x: 183, startPoint y: 77, endPoint x: 132, endPoint y: 67, distance: 51.8
click at [132, 67] on td "1401 S Lamar Blvd, Unit 1122 (Matt Graham, The Bouldin, 1468914 ), Austin, TX 7…" at bounding box center [151, 80] width 61 height 40
copy span "1401 S Lamar Blvd, Unit 1122 (Matt Graham, The Bouldin, 1468914 ), Austin, TX 7…"
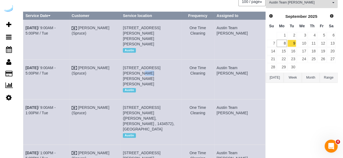
drag, startPoint x: 243, startPoint y: 73, endPoint x: 230, endPoint y: 69, distance: 14.0
click at [230, 69] on td "Austin Team [PERSON_NAME]" at bounding box center [239, 80] width 51 height 40
copy td "Austin Team [PERSON_NAME]"
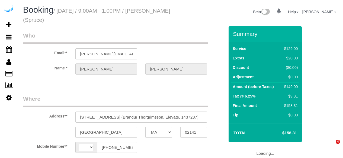
select select "MA"
select select "string:[GEOGRAPHIC_DATA]"
select select "object:405"
select select "282"
select select "number:9"
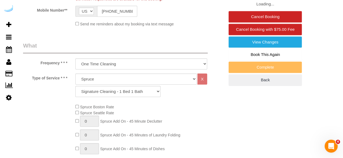
select select "object:824"
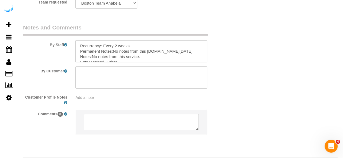
scroll to position [889, 0]
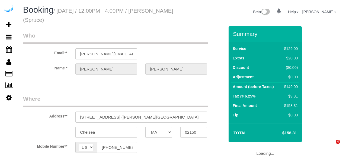
select select "MA"
select select "282"
select select "number:9"
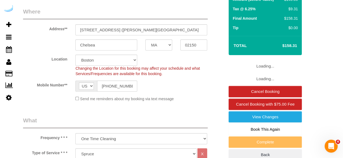
select select "object:824"
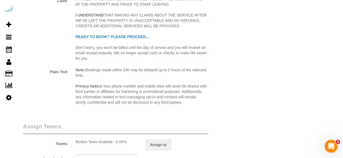
scroll to position [812, 0]
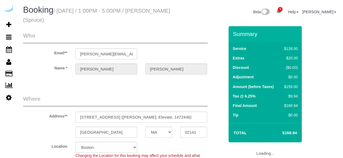
select select "MA"
select select "282"
select select "number:9"
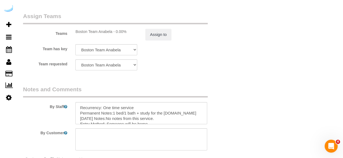
scroll to position [889, 0]
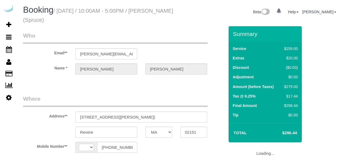
select select "MA"
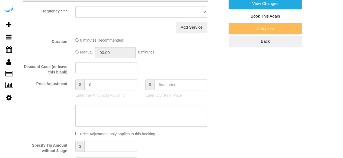
select select "string:[GEOGRAPHIC_DATA]"
select select "object:648"
select select "number:9"
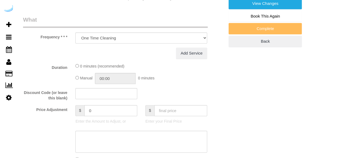
select select "282"
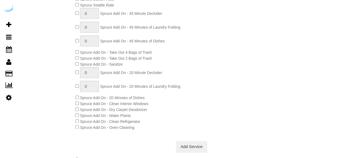
select select "object:820"
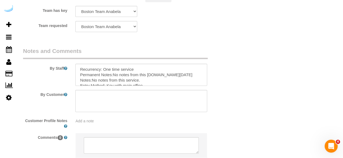
scroll to position [889, 0]
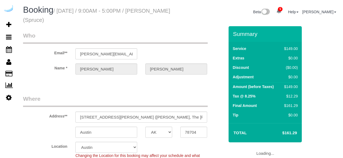
select select "[GEOGRAPHIC_DATA]"
select select "282"
select select "number:9"
select select "object:839"
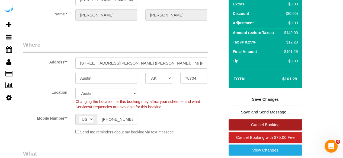
click at [264, 123] on link "Cancel Booking" at bounding box center [264, 124] width 73 height 11
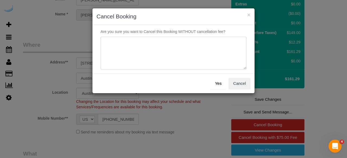
click at [191, 55] on textarea at bounding box center [173, 53] width 146 height 33
type textarea "Not on spruce."
click at [226, 85] on button "Yes" at bounding box center [218, 83] width 16 height 11
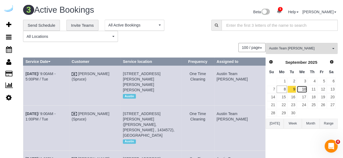
click at [304, 89] on link "10" at bounding box center [301, 89] width 10 height 7
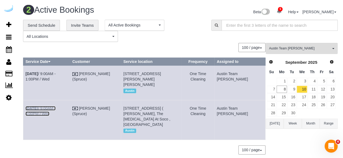
click at [56, 115] on link "[DATE] 9:00AM - 5:00PM / Wed" at bounding box center [40, 111] width 30 height 10
drag, startPoint x: 56, startPoint y: 124, endPoint x: 27, endPoint y: 114, distance: 31.3
click at [27, 114] on td "[DATE] 9:00AM - 5:00PM / Wed" at bounding box center [46, 120] width 47 height 40
click at [27, 126] on td "[DATE] 9:00AM - 5:00PM / Wed" at bounding box center [46, 120] width 47 height 40
drag, startPoint x: 37, startPoint y: 119, endPoint x: 27, endPoint y: 115, distance: 11.6
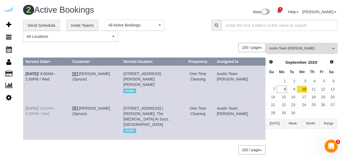
click at [27, 115] on td "[DATE] 9:00AM - 5:00PM / Wed" at bounding box center [46, 120] width 47 height 40
copy link "[DATE] 9:00AM - 5:00PM / Wed"
drag, startPoint x: 151, startPoint y: 129, endPoint x: 134, endPoint y: 115, distance: 22.1
click at [134, 115] on td "[STREET_ADDRESS] ( [PERSON_NAME], The [MEDICAL_DATA] At Soco , [GEOGRAPHIC_DATA…" at bounding box center [151, 120] width 60 height 40
copy span "[STREET_ADDRESS] ( [PERSON_NAME], The [MEDICAL_DATA] At Soco , [GEOGRAPHIC_DATA]"
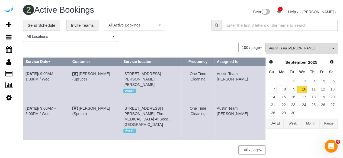
drag, startPoint x: 249, startPoint y: 118, endPoint x: 232, endPoint y: 113, distance: 18.0
click at [232, 113] on td "Austin Team [PERSON_NAME]" at bounding box center [239, 120] width 51 height 40
copy td "Austin Team [PERSON_NAME]"
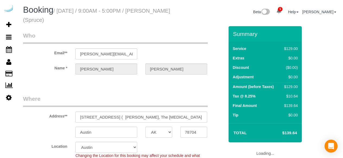
select select "[GEOGRAPHIC_DATA]"
select select "282"
select select "number:9"
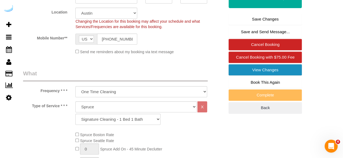
scroll to position [135, 0]
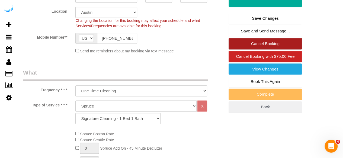
click at [250, 43] on link "Cancel Booking" at bounding box center [264, 43] width 73 height 11
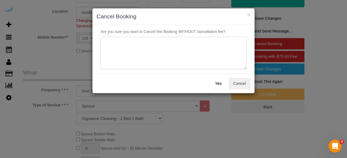
click at [194, 50] on textarea at bounding box center [173, 53] width 146 height 33
type textarea "Not on spruce."
click at [217, 85] on button "Yes" at bounding box center [218, 83] width 16 height 11
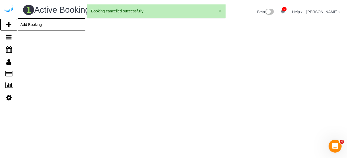
click at [12, 24] on link "Add Booking" at bounding box center [9, 24] width 18 height 12
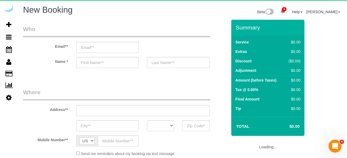
select select "object:1407"
select select "number:9"
select select "object:2037"
select select "4"
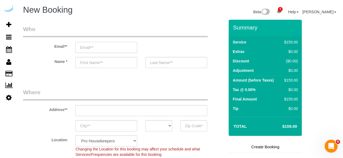
click at [127, 49] on input "email" at bounding box center [106, 47] width 62 height 11
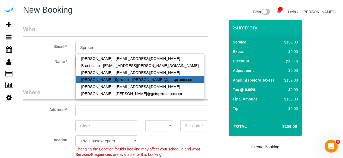
click at [115, 78] on strong "Spruce" at bounding box center [121, 80] width 13 height 4
type input "[PERSON_NAME][EMAIL_ADDRESS][DOMAIN_NAME]"
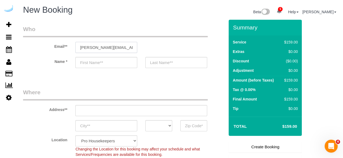
type input "[PERSON_NAME]"
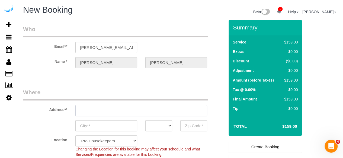
click at [139, 108] on input "text" at bounding box center [141, 110] width 132 height 11
type input "3816 S Lamar Blvd"
type input "Austin"
select select "[GEOGRAPHIC_DATA]"
type input "78704"
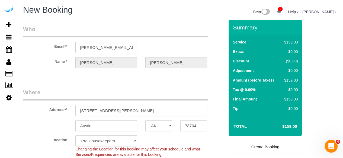
click at [139, 108] on input "3816 S Lamar Blvd" at bounding box center [141, 110] width 132 height 11
paste input "4424 Gaines Ranch Loop, Austin, TX 78735"
type input "4424 Gaines Ranch Loop, Austin, TX 78735"
select select "9"
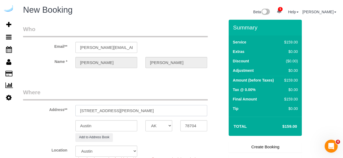
select select "object:2081"
drag, startPoint x: 148, startPoint y: 112, endPoint x: 179, endPoint y: 113, distance: 30.6
click at [176, 111] on input "4424 Gaines Ranch Loop, Austin, TX 78735" at bounding box center [141, 110] width 132 height 11
type input "4424 Gaines Ranch Loop, Austin, TX 78735"
click at [191, 129] on input "78704" at bounding box center [193, 126] width 27 height 11
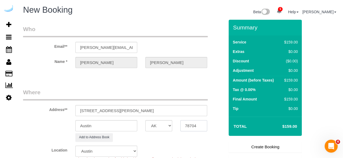
paste input "35"
type input "78735"
drag, startPoint x: 127, startPoint y: 111, endPoint x: 199, endPoint y: 110, distance: 71.5
click at [199, 110] on input "4424 Gaines Ranch Loop, Austin, TX 78735" at bounding box center [141, 110] width 132 height 11
paste input "Douglas Parker"
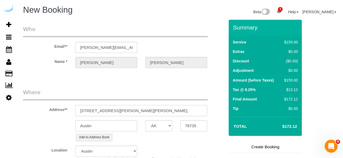
scroll to position [0, 2]
click at [126, 111] on input "4424 Gaines Ranch Loop,Building 1013, Unit 1013 (Douglas Parker," at bounding box center [141, 110] width 132 height 11
paste input "Camden Gaines Ranch"
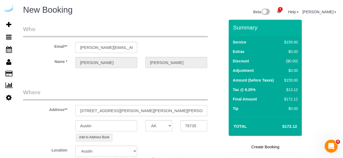
paste input "1481280"
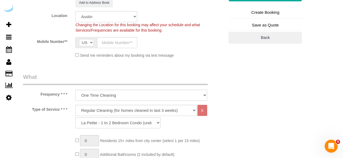
scroll to position [135, 0]
type input "4424 Gaines Ranch Loop, Building 1013, Unit 1013 (Douglas Parker, Camden Gaines…"
click at [123, 42] on input "text" at bounding box center [117, 42] width 40 height 11
click at [118, 45] on input "text" at bounding box center [117, 42] width 40 height 11
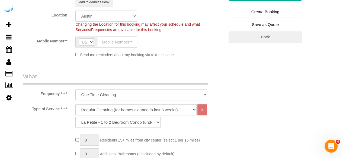
paste input "[PHONE_NUMBER]"
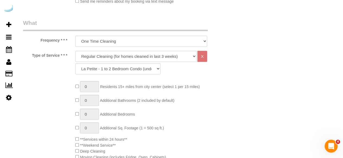
scroll to position [190, 0]
type input "[PHONE_NUMBER]"
click at [127, 58] on select "Deep Cleaning (for homes that have not been cleaned in 3+ weeks) Spruce Regular…" at bounding box center [135, 55] width 121 height 11
select select "282"
click at [75, 50] on select "Deep Cleaning (for homes that have not been cleaned in 3+ weeks) Spruce Regular…" at bounding box center [135, 55] width 121 height 11
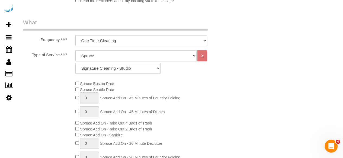
click at [132, 66] on select "Signature Cleaning - Studio Signature Cleaning - 1 Bed 1 Bath Signature Cleanin…" at bounding box center [117, 68] width 85 height 11
select select "304"
click at [75, 63] on select "Signature Cleaning - Studio Signature Cleaning - 1 Bed 1 Bath Signature Cleanin…" at bounding box center [117, 68] width 85 height 11
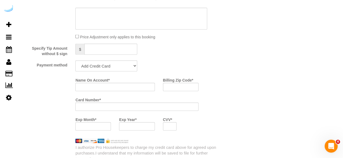
scroll to position [515, 0]
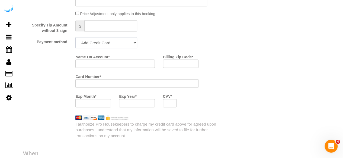
click at [111, 44] on select "Add Credit Card Cash Check Paypal" at bounding box center [106, 42] width 62 height 11
select select "string:check"
click at [75, 38] on select "Add Credit Card Cash Check Paypal" at bounding box center [106, 42] width 62 height 11
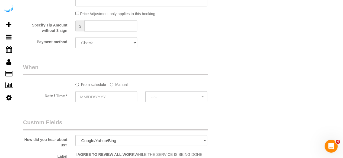
click at [115, 87] on label "Manual" at bounding box center [119, 83] width 18 height 7
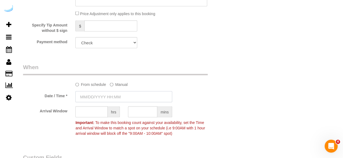
click at [106, 96] on input "text" at bounding box center [123, 97] width 97 height 11
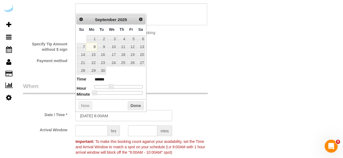
scroll to position [487, 0]
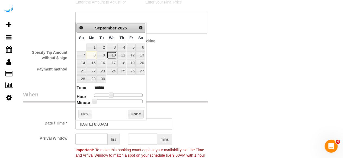
click at [113, 54] on link "10" at bounding box center [111, 54] width 10 height 7
type input "[DATE] 9:00AM"
type input "******"
click at [111, 95] on span at bounding box center [112, 95] width 5 height 5
click at [93, 138] on input "text" at bounding box center [91, 139] width 32 height 11
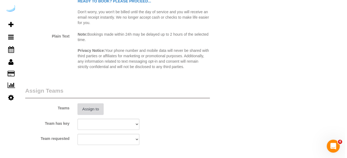
scroll to position [758, 0]
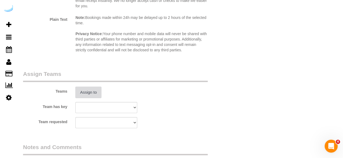
type input "4"
click at [90, 87] on button "Assign to" at bounding box center [88, 92] width 26 height 11
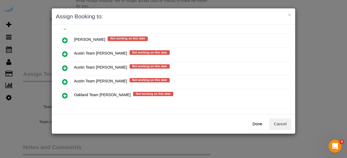
scroll to position [78, 0]
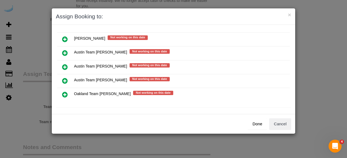
click at [64, 64] on icon at bounding box center [65, 67] width 6 height 6
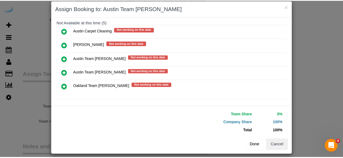
scroll to position [12, 0]
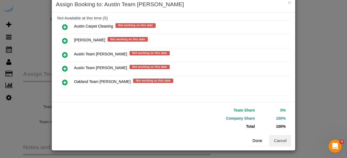
drag, startPoint x: 256, startPoint y: 140, endPoint x: 241, endPoint y: 134, distance: 16.5
click at [257, 140] on button "Done" at bounding box center [257, 140] width 19 height 11
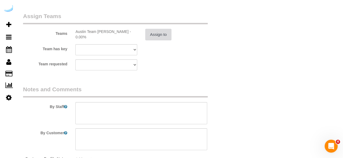
scroll to position [840, 0]
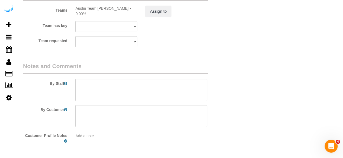
click at [143, 77] on div "By Staff" at bounding box center [123, 81] width 209 height 39
click at [119, 88] on textarea at bounding box center [141, 90] width 132 height 22
click at [166, 94] on textarea at bounding box center [141, 90] width 132 height 22
paste textarea "Permanent Notes:No notes from this customer.Today's Notes:No notes from this se…"
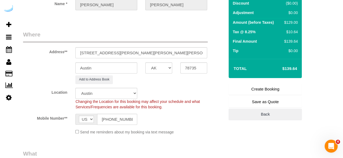
scroll to position [0, 0]
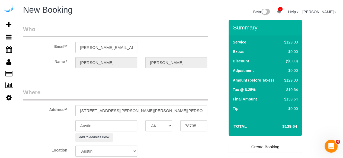
type textarea "Recurrency: One time service Permanent Notes:No notes from this customer.Today'…"
click at [269, 147] on link "Create Booking" at bounding box center [264, 147] width 73 height 11
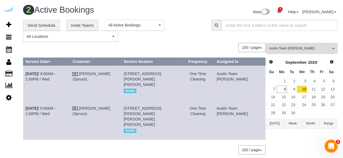
drag, startPoint x: 40, startPoint y: 117, endPoint x: 24, endPoint y: 113, distance: 15.5
click at [24, 113] on td "[DATE] 9:00AM - 1:00PM / Wed" at bounding box center [46, 120] width 47 height 40
copy link "[DATE] 9:00AM - 1:00PM / Wed"
drag, startPoint x: 187, startPoint y: 129, endPoint x: 133, endPoint y: 113, distance: 56.5
click at [133, 113] on td "4424 Gaines Ranch Loop, Building 1013, Unit 1013 (Douglas Parker, Camden Gaines…" at bounding box center [151, 120] width 60 height 40
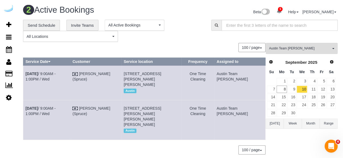
copy span "4424 Gaines Ranch Loop, Building 1013, Unit 1013 (Douglas Parker, Camden Gaines…"
click at [230, 115] on tr "Sep 10th / 9:00AM - 1:00PM / Wed Brandie Louck (Spruce) 4424 Gaines Ranch Loop,…" at bounding box center [144, 120] width 242 height 40
click at [235, 122] on td "Austin Team [PERSON_NAME]" at bounding box center [239, 120] width 51 height 40
drag, startPoint x: 245, startPoint y: 120, endPoint x: 232, endPoint y: 115, distance: 14.1
click at [232, 115] on td "Austin Team [PERSON_NAME]" at bounding box center [239, 120] width 51 height 40
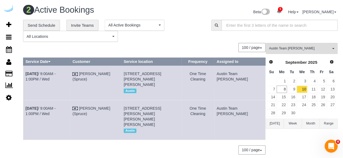
copy td "Austin Team [PERSON_NAME]"
drag, startPoint x: 62, startPoint y: 74, endPoint x: 67, endPoint y: 67, distance: 8.6
click at [56, 74] on link "[DATE] 9:00AM - 1:00PM / Wed" at bounding box center [40, 77] width 30 height 10
click at [314, 89] on link "11" at bounding box center [311, 89] width 9 height 7
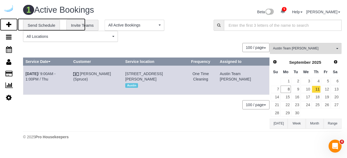
drag, startPoint x: 9, startPoint y: 25, endPoint x: 40, endPoint y: 3, distance: 37.9
click at [9, 25] on icon at bounding box center [8, 24] width 5 height 6
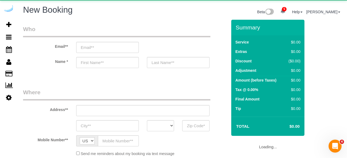
select select "object:3141"
select select "4"
select select "number:9"
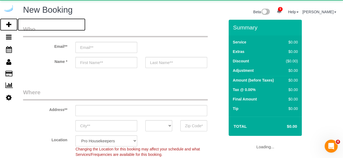
select select "object:3725"
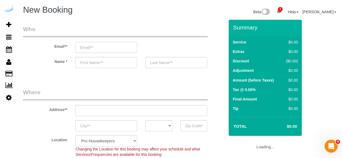
click at [116, 50] on input "email" at bounding box center [106, 47] width 62 height 11
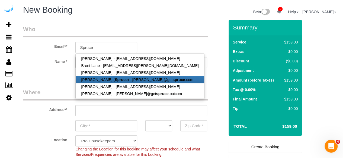
click at [115, 80] on strong "Spruce" at bounding box center [121, 80] width 13 height 4
type input "[PERSON_NAME][EMAIL_ADDRESS][DOMAIN_NAME]"
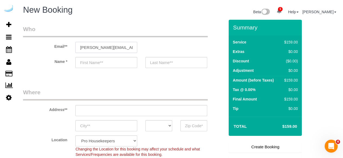
type input "[PERSON_NAME]"
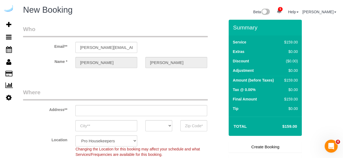
type input "3816 S Lamar Blvd"
type input "Austin"
select select "[GEOGRAPHIC_DATA]"
type input "78704"
select select "9"
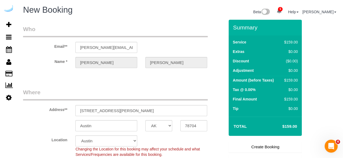
select select "object:3764"
click at [133, 112] on input "3816 S Lamar Blvd" at bounding box center [141, 110] width 132 height 11
paste input "5321 Barton Creek Blvd, Austin, TX 78735"
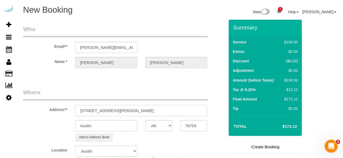
drag, startPoint x: 184, startPoint y: 109, endPoint x: 205, endPoint y: 110, distance: 20.4
click at [205, 109] on input "5321 Barton Creek Blvd, Austin, TX 78735" at bounding box center [141, 110] width 132 height 11
type input "5321 Barton Creek Blvd, Austin, TX 78735"
click at [192, 125] on input "78704" at bounding box center [193, 126] width 27 height 11
paste input "35"
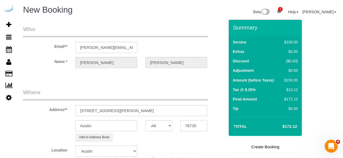
type input "78735"
drag, startPoint x: 171, startPoint y: 112, endPoint x: 231, endPoint y: 128, distance: 61.5
click at [231, 20] on form "Who Email** brandie@getspruce.com Name * Brandie Louck Where Address** 5321 Bar…" at bounding box center [180, 20] width 314 height 0
paste input "Mary Claire Lagroue"
paste input "The Saint June"
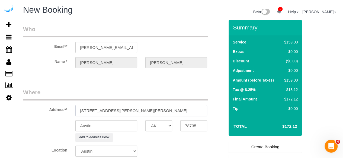
paste input "1481389"
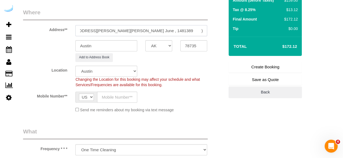
scroll to position [81, 0]
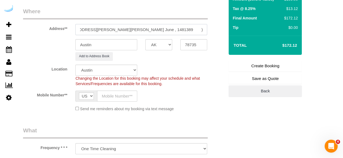
type input "5321 Barton Creek Blvd, Unit 5303 (Mary Claire Lagroue, The Saint June , 148138…"
click at [119, 99] on input "text" at bounding box center [117, 96] width 40 height 11
paste input "[PHONE_NUMBER]"
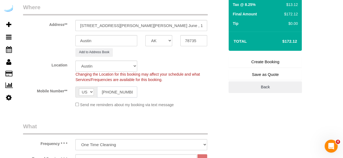
scroll to position [162, 0]
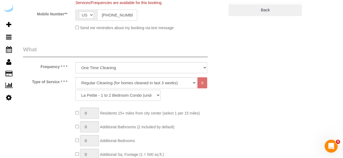
type input "[PHONE_NUMBER]"
drag, startPoint x: 114, startPoint y: 81, endPoint x: 114, endPoint y: 86, distance: 5.1
click at [114, 81] on select "Deep Cleaning (for homes that have not been cleaned in 3+ weeks) Spruce Regular…" at bounding box center [135, 82] width 121 height 11
select select "282"
click at [75, 77] on select "Deep Cleaning (for homes that have not been cleaned in 3+ weeks) Spruce Regular…" at bounding box center [135, 82] width 121 height 11
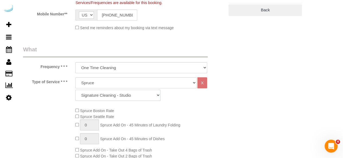
click at [113, 99] on select "Signature Cleaning - Studio Signature Cleaning - 1 Bed 1 Bath Signature Cleanin…" at bounding box center [117, 95] width 85 height 11
click at [75, 90] on select "Signature Cleaning - Studio Signature Cleaning - 1 Bed 1 Bath Signature Cleanin…" at bounding box center [117, 95] width 85 height 11
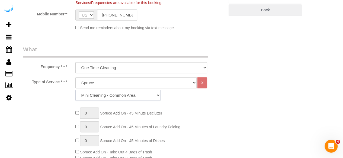
drag, startPoint x: 129, startPoint y: 95, endPoint x: 129, endPoint y: 90, distance: 5.1
click at [129, 95] on select "Signature Cleaning - Studio Signature Cleaning - 1 Bed 1 Bath Signature Cleanin…" at bounding box center [117, 95] width 85 height 11
select select "351"
click at [75, 90] on select "Signature Cleaning - Studio Signature Cleaning - 1 Bed 1 Bath Signature Cleanin…" at bounding box center [117, 95] width 85 height 11
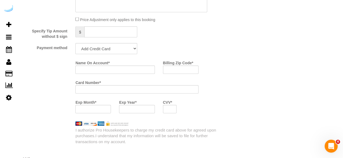
scroll to position [515, 0]
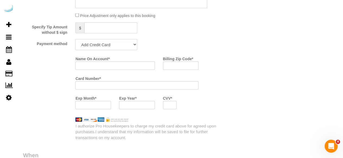
click at [113, 48] on select "Add Credit Card Cash Check Paypal" at bounding box center [106, 44] width 62 height 11
select select "string:check"
click at [75, 40] on select "Add Credit Card Cash Check Paypal" at bounding box center [106, 44] width 62 height 11
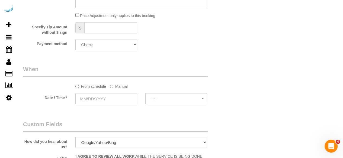
click at [113, 87] on label "Manual" at bounding box center [119, 85] width 18 height 7
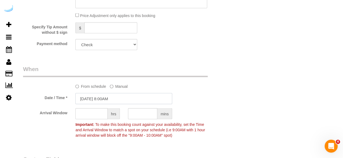
click at [121, 99] on input "09/08/2025 8:00AM" at bounding box center [123, 98] width 97 height 11
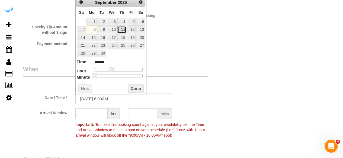
click at [121, 28] on link "11" at bounding box center [121, 29] width 9 height 7
type input "[DATE] 9:00AM"
type input "******"
click at [113, 69] on span at bounding box center [112, 69] width 5 height 5
click at [96, 112] on input "text" at bounding box center [91, 114] width 32 height 11
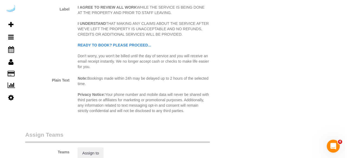
scroll to position [731, 0]
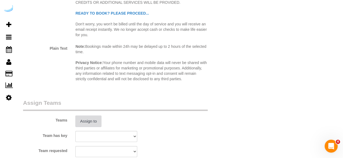
type input "8"
click at [84, 123] on button "Assign to" at bounding box center [88, 121] width 26 height 11
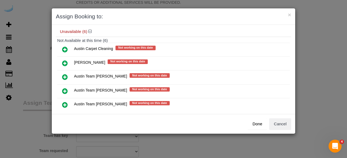
scroll to position [54, 0]
click at [66, 88] on icon at bounding box center [65, 91] width 6 height 6
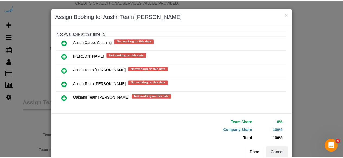
scroll to position [77, 0]
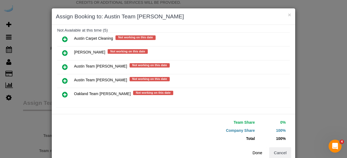
click at [248, 148] on button "Done" at bounding box center [257, 153] width 19 height 11
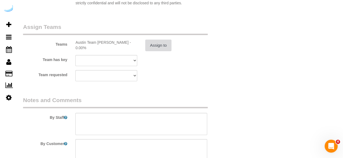
scroll to position [840, 0]
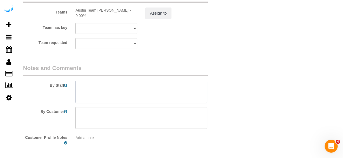
click at [124, 89] on textarea at bounding box center [141, 92] width 132 height 22
click at [155, 87] on textarea at bounding box center [141, 92] width 132 height 22
paste textarea "Permanent Notes:No notes from this customer.Today's Notes:No notes from this se…"
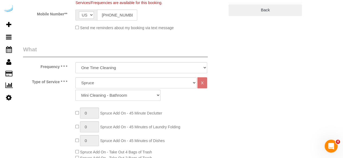
scroll to position [54, 0]
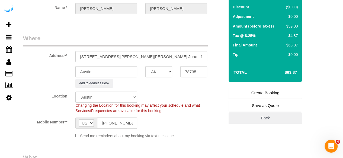
type textarea "Recurrency: One time service Permanent Notes:No notes from this customer.Today'…"
click at [255, 89] on link "Create Booking" at bounding box center [264, 92] width 73 height 11
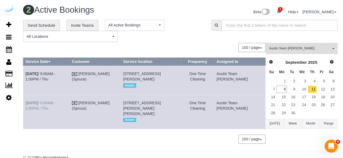
drag, startPoint x: 37, startPoint y: 118, endPoint x: 26, endPoint y: 115, distance: 11.1
click at [26, 115] on td "Sep 11th / 9:00AM - 5:00PM / Thu" at bounding box center [46, 112] width 46 height 34
copy link "Sep 11th / 9:00AM - 5:00PM / Thu"
drag, startPoint x: 192, startPoint y: 123, endPoint x: 132, endPoint y: 115, distance: 60.9
click at [132, 115] on td "5321 Barton Creek Blvd, Unit 5303 (Mary Claire Lagroue, The Saint June , 148138…" at bounding box center [151, 112] width 60 height 34
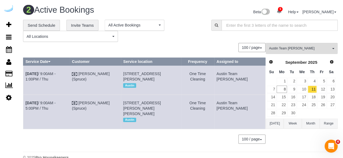
copy span "5321 Barton Creek Blvd, Unit 5303 (Mary Claire Lagroue, The Saint June , 148138…"
drag, startPoint x: 231, startPoint y: 116, endPoint x: 231, endPoint y: 113, distance: 3.0
click at [231, 113] on td "Austin Team [PERSON_NAME]" at bounding box center [239, 112] width 51 height 34
copy td "Austin Team [PERSON_NAME]"
click at [324, 89] on link "12" at bounding box center [321, 89] width 9 height 7
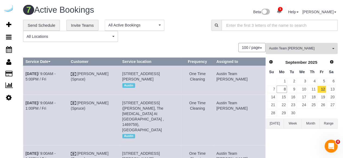
click at [276, 45] on button "Austin Team Isabel All Teams" at bounding box center [301, 48] width 72 height 11
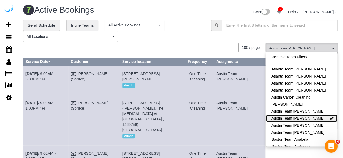
click at [312, 118] on link "Austin Team Isabel" at bounding box center [301, 118] width 71 height 7
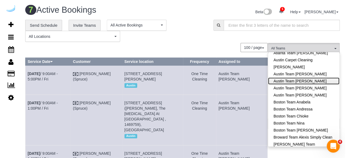
scroll to position [81, 0]
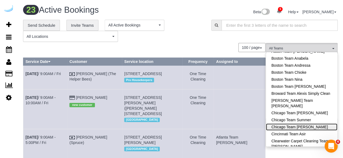
click at [310, 126] on link "Chicago Team Wesley" at bounding box center [301, 127] width 71 height 7
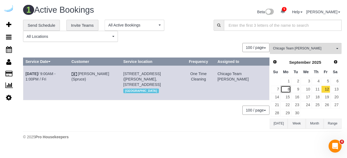
click at [285, 87] on link "8" at bounding box center [285, 89] width 10 height 7
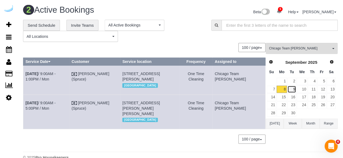
click at [292, 90] on link "9" at bounding box center [291, 89] width 9 height 7
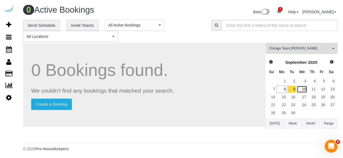
click at [304, 91] on link "10" at bounding box center [301, 89] width 10 height 7
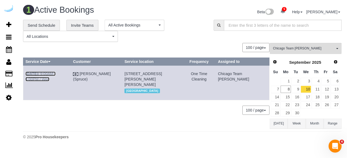
click at [54, 73] on link "Sep 10th / 9:00AM - 1:00PM / Wed" at bounding box center [40, 77] width 30 height 10
drag, startPoint x: 47, startPoint y: 86, endPoint x: 25, endPoint y: 75, distance: 24.5
click at [25, 75] on td "Sep 10th / 9:00AM - 1:00PM / Wed" at bounding box center [46, 83] width 47 height 34
copy link "Sep 10th / 9:00AM - 1:00PM / Wed"
drag, startPoint x: 194, startPoint y: 82, endPoint x: 138, endPoint y: 75, distance: 56.7
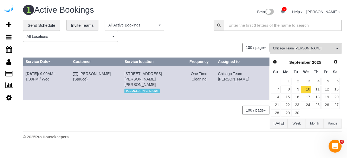
click at [138, 75] on tr "Sep 10th / 9:00AM - 1:00PM / Wed Brandie Louck (Spruce) 71 W Hubbard St, Unit 4…" at bounding box center [146, 83] width 246 height 34
click at [182, 85] on td "71 W Hubbard St, Unit 4305 ( Nicole Pfabe, Amli River North, 1460948 ), Chicago…" at bounding box center [152, 83] width 60 height 34
drag, startPoint x: 175, startPoint y: 82, endPoint x: 131, endPoint y: 73, distance: 45.0
click at [131, 73] on td "71 W Hubbard St, Unit 4305 ( Nicole Pfabe, Amli River North, 1460948 ), Chicago…" at bounding box center [152, 83] width 60 height 34
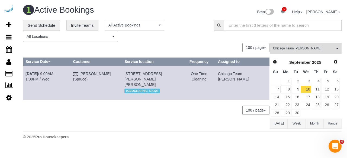
copy span "71 W Hubbard St, Unit 4305 ( Nicole Pfabe, Amli River North, 1460948 ), Chicago…"
drag, startPoint x: 249, startPoint y: 81, endPoint x: 231, endPoint y: 76, distance: 19.2
click at [231, 76] on td "Chicago Team [PERSON_NAME]" at bounding box center [242, 83] width 54 height 34
copy td "Chicago Team [PERSON_NAME]"
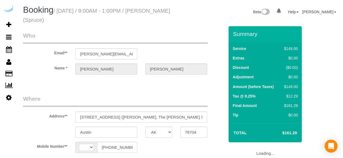
select select "[GEOGRAPHIC_DATA]"
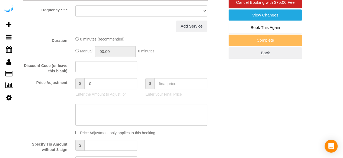
select select "string:[GEOGRAPHIC_DATA]"
select select "object:652"
select select "282"
select select "number:9"
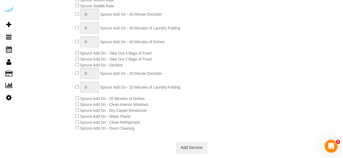
select select "object:839"
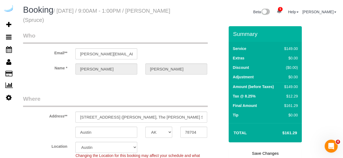
click at [265, 154] on link "Save Changes" at bounding box center [264, 153] width 73 height 11
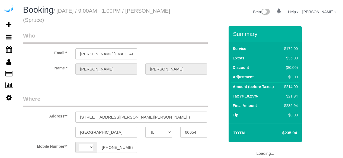
select select "IL"
select select "string:[GEOGRAPHIC_DATA]"
select select "object:652"
select select "282"
select select "number:9"
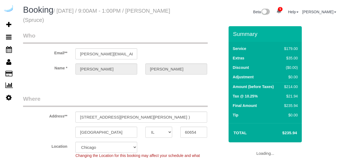
select select "object:819"
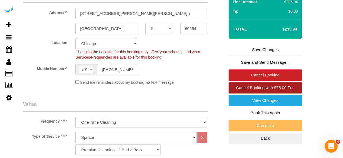
scroll to position [108, 0]
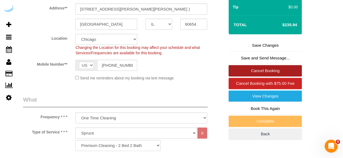
click at [284, 70] on link "Cancel Booking" at bounding box center [264, 70] width 73 height 11
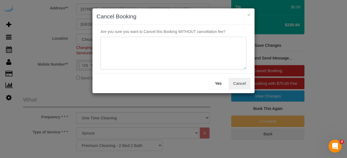
click at [172, 40] on textarea at bounding box center [173, 53] width 146 height 33
type textarea "Not on spruce."
drag, startPoint x: 219, startPoint y: 84, endPoint x: 214, endPoint y: 86, distance: 5.7
click at [214, 86] on button "Yes" at bounding box center [218, 83] width 16 height 11
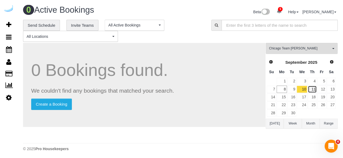
click at [310, 89] on link "11" at bounding box center [311, 89] width 9 height 7
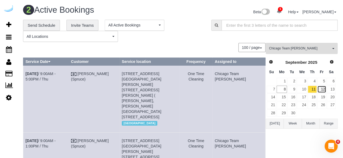
click at [324, 91] on link "12" at bounding box center [321, 89] width 9 height 7
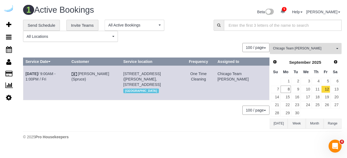
click at [313, 46] on button "Chicago Team [PERSON_NAME] All Teams" at bounding box center [305, 48] width 72 height 11
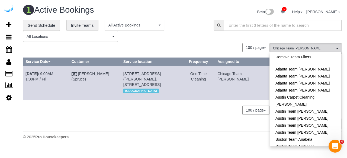
scroll to position [109, 0]
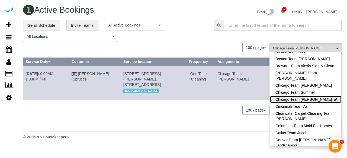
click at [318, 97] on link "Chicago Team [PERSON_NAME]" at bounding box center [305, 99] width 71 height 7
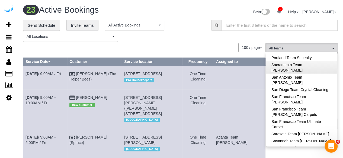
scroll to position [515, 0]
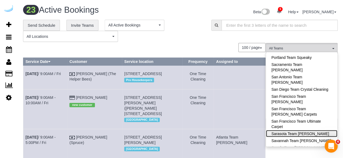
click at [311, 130] on link "Sarasota Team [PERSON_NAME]" at bounding box center [301, 133] width 71 height 7
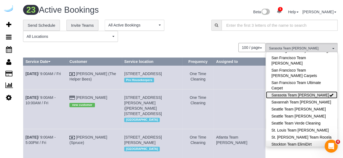
scroll to position [583, 0]
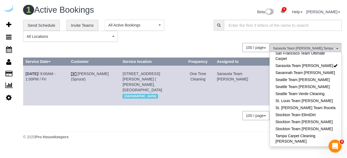
click at [192, 27] on div "**********" at bounding box center [114, 31] width 182 height 22
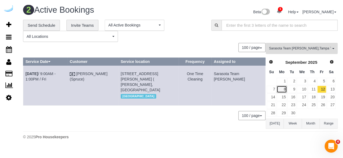
click at [284, 86] on link "8" at bounding box center [281, 89] width 10 height 7
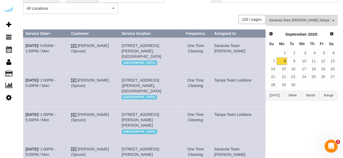
scroll to position [0, 0]
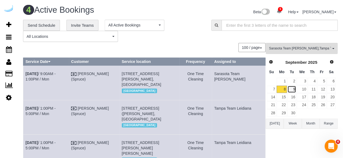
click at [288, 89] on link "9" at bounding box center [291, 89] width 9 height 7
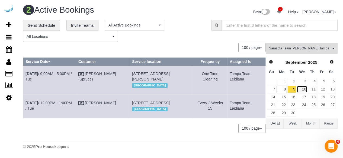
click at [301, 90] on link "10" at bounding box center [301, 89] width 10 height 7
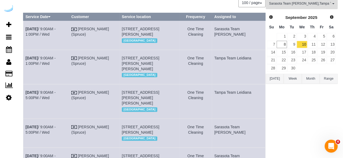
scroll to position [108, 0]
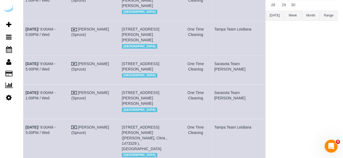
click at [63, 119] on td "[DATE] 9:00AM - 1:00PM / Wed" at bounding box center [46, 102] width 46 height 34
click at [56, 100] on link "[DATE] 9:00AM - 1:00PM / Wed" at bounding box center [40, 96] width 30 height 10
click at [64, 77] on td "[DATE] 9:00AM - 5:00PM / Wed" at bounding box center [46, 70] width 46 height 29
click at [56, 71] on link "[DATE] 9:00AM - 5:00PM / Wed" at bounding box center [40, 67] width 30 height 10
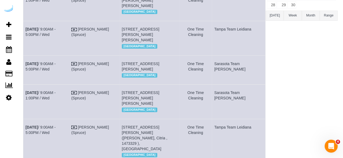
scroll to position [0, 0]
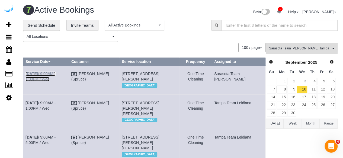
click at [56, 73] on link "[DATE] 9:00AM - 1:00PM / Wed" at bounding box center [40, 77] width 30 height 10
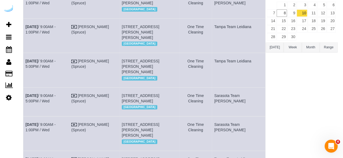
scroll to position [84, 0]
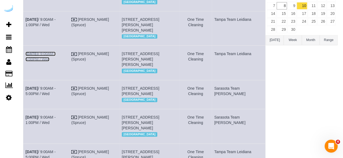
click at [56, 61] on link "[DATE] 9:00AM - 5:00PM / Wed" at bounding box center [40, 57] width 30 height 10
click at [56, 27] on link "[DATE] 9:00AM - 1:00PM / Wed" at bounding box center [40, 22] width 30 height 10
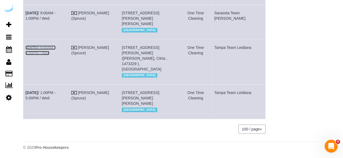
click at [56, 55] on link "[DATE] 9:00AM - 5:00PM / Wed" at bounding box center [40, 50] width 30 height 10
click at [56, 100] on link "Sep 10th / 1:00PM - 5:00PM / Wed" at bounding box center [40, 96] width 30 height 10
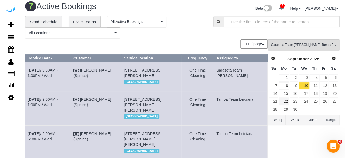
scroll to position [0, 0]
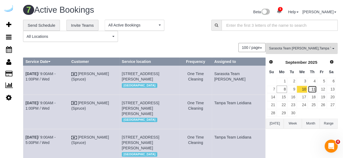
click at [311, 88] on link "11" at bounding box center [311, 89] width 9 height 7
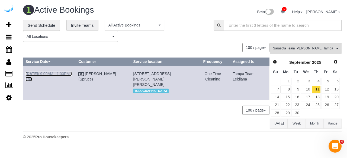
click at [45, 72] on link "Sep 11th / 9:00AM - 1:00PM / Thu" at bounding box center [48, 77] width 46 height 10
drag, startPoint x: 57, startPoint y: 78, endPoint x: 26, endPoint y: 76, distance: 31.0
click at [26, 76] on td "Sep 11th / 9:00AM - 1:00PM / Thu" at bounding box center [49, 83] width 53 height 34
copy link "Sep 11th / 9:00AM - 1:00PM / Thu"
drag, startPoint x: 158, startPoint y: 82, endPoint x: 132, endPoint y: 75, distance: 27.5
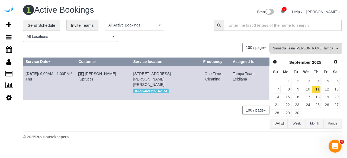
click at [132, 75] on td "320 Central Ave, Unit 333 (Lana Tufo, Arcos, 1436201), Sarasota, FL 34236 Saras…" at bounding box center [163, 83] width 64 height 34
copy span "320 Central Ave, Unit 333 (Lana Tufo, Arcos, 1436201), Sarasota, FL 34236"
drag, startPoint x: 249, startPoint y: 78, endPoint x: 231, endPoint y: 75, distance: 18.2
click at [231, 75] on td "Tampa Team Leidiana" at bounding box center [249, 83] width 39 height 34
copy td "Tampa Team Leidiana"
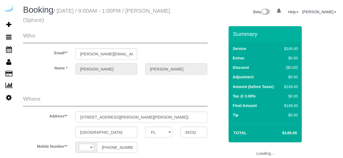
select select "FL"
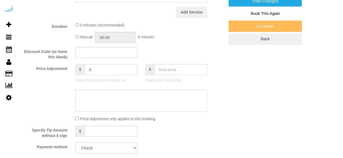
select select "number:9"
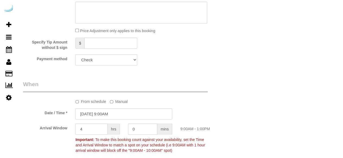
select select "string:[GEOGRAPHIC_DATA]"
select select "object:452"
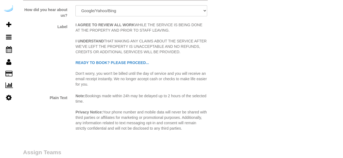
select select "282"
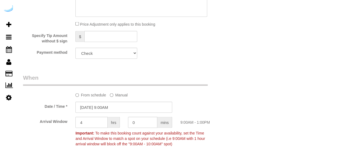
select select "object:819"
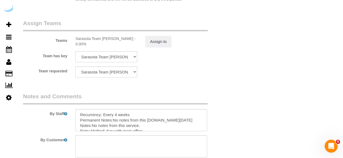
scroll to position [889, 0]
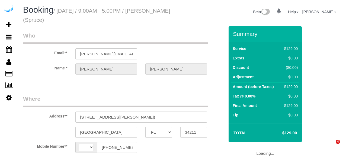
select select "FL"
select select "string:[GEOGRAPHIC_DATA]"
select select "object:666"
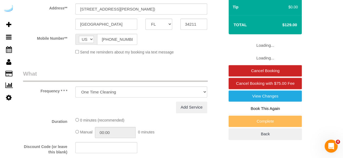
select select "282"
select select "number:9"
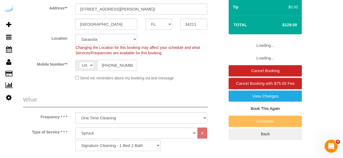
select select "object:819"
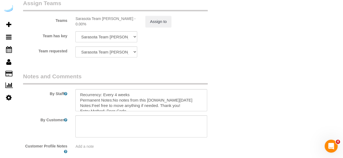
scroll to position [889, 0]
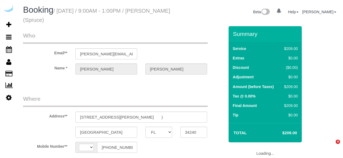
select select "FL"
select select "string:[GEOGRAPHIC_DATA]"
select select "object:654"
select select "282"
select select "number:9"
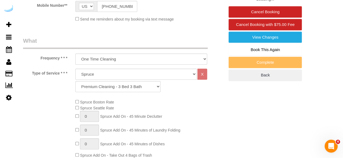
select select "object:819"
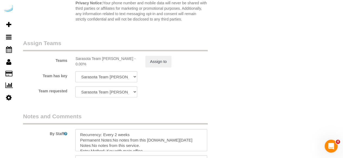
scroll to position [889, 0]
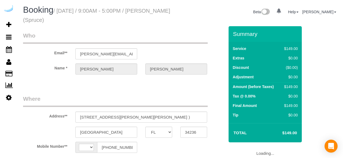
select select "FL"
select select "string:[GEOGRAPHIC_DATA]"
select select "object:735"
select select "number:9"
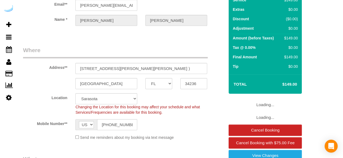
scroll to position [108, 0]
select select "282"
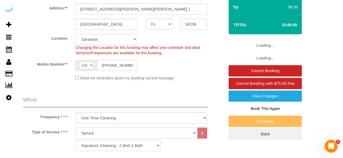
scroll to position [0, 0]
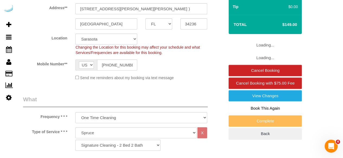
select select "object:819"
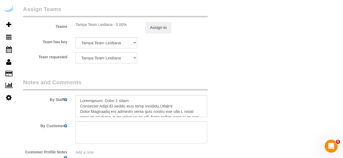
scroll to position [840, 0]
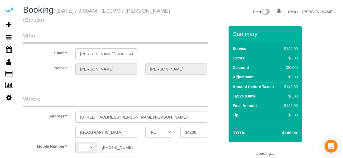
select select "FL"
select select "string:[GEOGRAPHIC_DATA]"
select select "object:652"
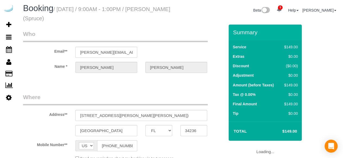
select select "282"
select select "number:9"
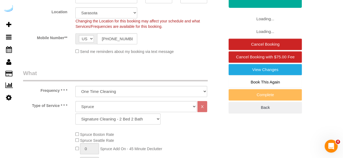
select select "object:819"
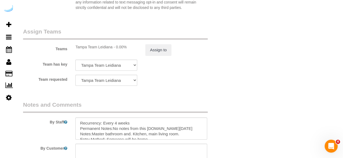
scroll to position [840, 0]
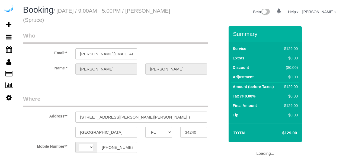
select select "FL"
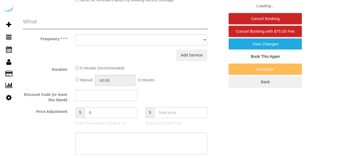
select select "string:[GEOGRAPHIC_DATA]"
select select "object:652"
select select "number:9"
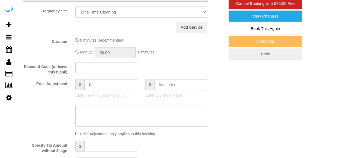
select select "282"
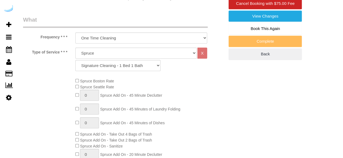
select select "object:819"
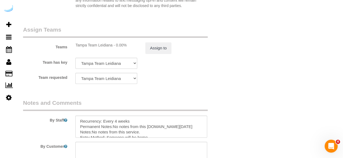
scroll to position [889, 0]
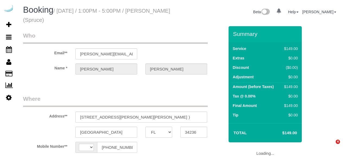
select select "FL"
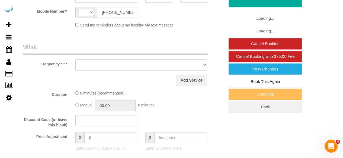
select select "string:[GEOGRAPHIC_DATA]"
select select "object:652"
select select "282"
select select "number:9"
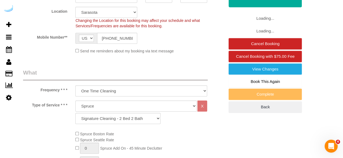
select select "object:819"
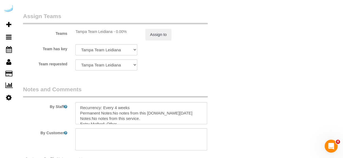
scroll to position [889, 0]
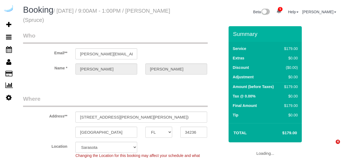
select select "FL"
select select "282"
select select "number:9"
select select "object:815"
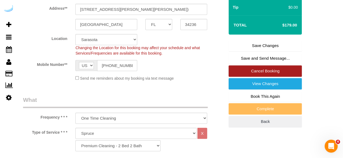
scroll to position [108, 0]
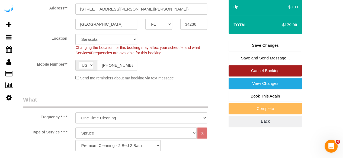
click at [260, 72] on link "Cancel Booking" at bounding box center [264, 70] width 73 height 11
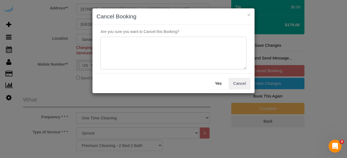
click at [151, 38] on textarea at bounding box center [173, 53] width 146 height 33
type textarea "Not on spruce."
click at [220, 79] on button "Yes" at bounding box center [218, 83] width 16 height 11
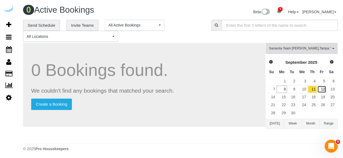
click at [321, 90] on link "12" at bounding box center [321, 89] width 9 height 7
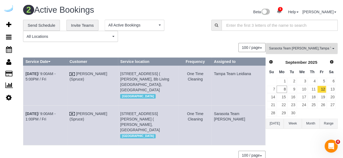
click at [292, 48] on span "Sarasota Team Juan , Tampa Team Leidiana" at bounding box center [300, 48] width 62 height 5
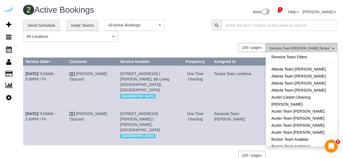
scroll to position [506, 0]
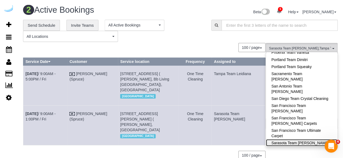
click at [310, 139] on link "Sarasota Team [PERSON_NAME]" at bounding box center [301, 142] width 71 height 7
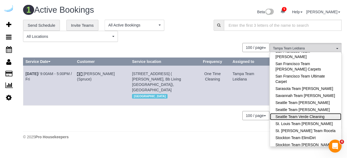
click at [312, 113] on link "Seattle Team Verde Cleaning" at bounding box center [305, 116] width 71 height 7
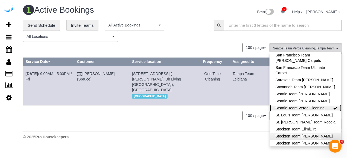
scroll to position [583, 0]
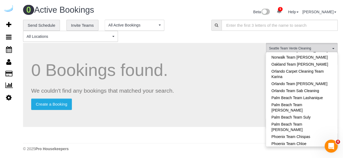
scroll to position [366, 0]
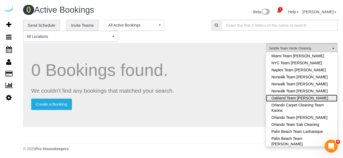
click at [313, 95] on link "Oakland Team [PERSON_NAME]" at bounding box center [301, 98] width 71 height 7
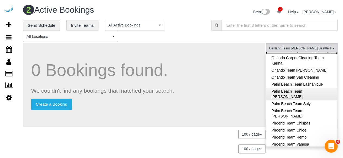
scroll to position [421, 0]
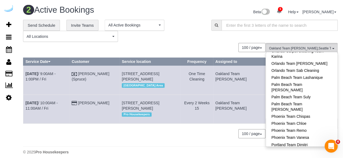
click at [311, 148] on link "Portland Team Squeaky" at bounding box center [301, 151] width 71 height 7
click at [226, 40] on div "**********" at bounding box center [180, 31] width 322 height 22
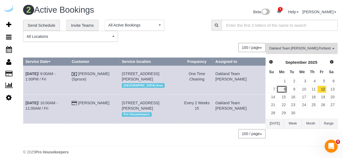
click at [283, 91] on link "8" at bounding box center [281, 89] width 10 height 7
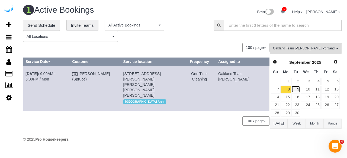
click at [298, 90] on link "9" at bounding box center [295, 89] width 9 height 7
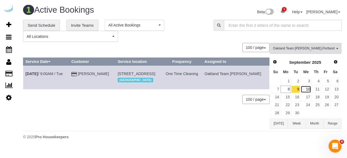
click at [304, 89] on link "10" at bounding box center [305, 89] width 10 height 7
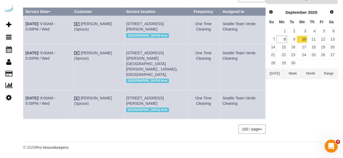
scroll to position [54, 0]
drag, startPoint x: 142, startPoint y: 58, endPoint x: 134, endPoint y: 60, distance: 8.8
click at [134, 60] on span "888 Western Ave, Building 0709, Unit 0709 (Samantha Scott, Griffis Seattle Wate…" at bounding box center [151, 64] width 51 height 26
copy span "0709"
drag, startPoint x: 143, startPoint y: 98, endPoint x: 133, endPoint y: 100, distance: 10.2
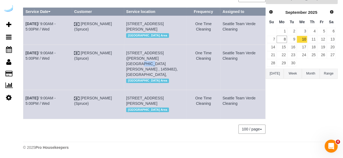
click at [133, 100] on span "1823 Minor Ave, Building 1105, Unit 1105 ( Kate Chon, Kinects, 1429760), Seattl…" at bounding box center [144, 101] width 37 height 10
copy span "1105"
click at [50, 96] on link "Sep 10th / 9:00AM - 5:00PM / Wed" at bounding box center [40, 101] width 30 height 10
drag, startPoint x: 42, startPoint y: 105, endPoint x: 26, endPoint y: 95, distance: 19.0
click at [26, 95] on td "Sep 10th / 9:00AM - 5:00PM / Wed" at bounding box center [47, 104] width 48 height 29
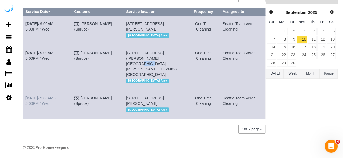
copy link "Sep 10th / 9:00AM - 5:00PM / Wed"
drag, startPoint x: 162, startPoint y: 99, endPoint x: 126, endPoint y: 94, distance: 36.6
click at [126, 94] on td "1823 Minor Ave, Building 1105, Unit 1105 ( Kate Chon, Kinects, 1429760), Seattl…" at bounding box center [155, 104] width 63 height 29
copy span "1823 Minor Ave, Building 1105, Unit 1105 ( Kate Chon, Kinects, 1429760), Seattl…"
drag, startPoint x: 244, startPoint y: 99, endPoint x: 220, endPoint y: 93, distance: 24.9
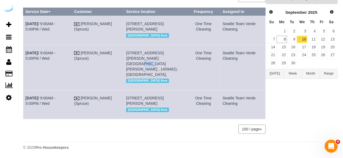
click at [220, 93] on td "Seattle Team Verde Cleaning" at bounding box center [242, 104] width 45 height 29
copy td "Seattle Team Verde Cleaning"
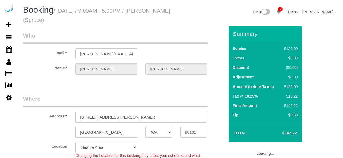
select select "WA"
select select "282"
select select "number:9"
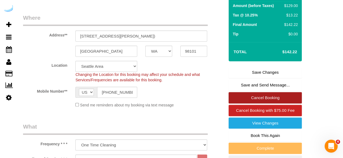
click at [258, 99] on link "Cancel Booking" at bounding box center [264, 97] width 73 height 11
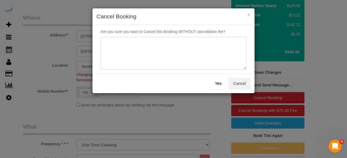
click at [199, 54] on textarea at bounding box center [173, 53] width 146 height 33
type textarea "Not on spruce."
click at [219, 82] on button "Yes" at bounding box center [218, 83] width 16 height 11
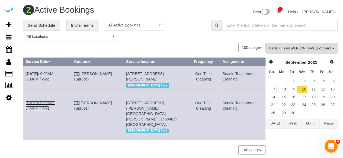
click at [51, 108] on link "[DATE] 9:00AM - 5:00PM / Wed" at bounding box center [40, 106] width 30 height 10
click at [56, 74] on link "[DATE] 9:00AM - 5:00PM / Wed" at bounding box center [40, 77] width 30 height 10
click at [313, 89] on link "11" at bounding box center [311, 89] width 9 height 7
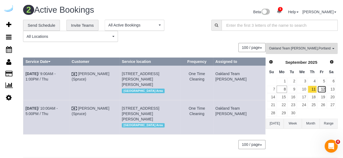
click at [323, 90] on link "12" at bounding box center [321, 89] width 9 height 7
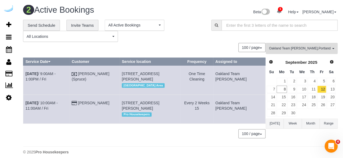
click at [161, 37] on div "**********" at bounding box center [113, 31] width 180 height 22
click at [153, 43] on div "100 / page 10 / page 20 / page 30 / page 40 / page 50 / page 100 / page" at bounding box center [144, 47] width 242 height 9
click at [136, 51] on div "100 / page 10 / page 20 / page 30 / page 40 / page 50 / page 100 / page" at bounding box center [144, 47] width 242 height 9
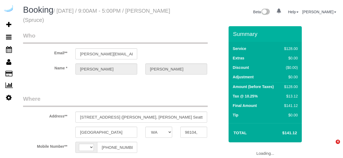
select select "WA"
select select "string:[GEOGRAPHIC_DATA]"
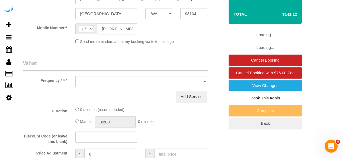
select select "object:652"
select select "number:9"
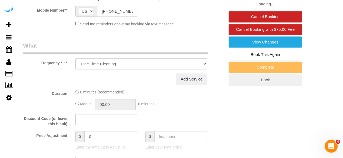
select select "282"
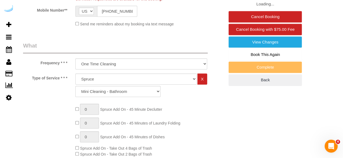
select select "object:887"
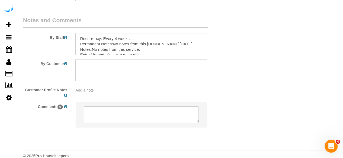
scroll to position [1056, 0]
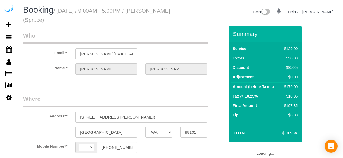
select select "WA"
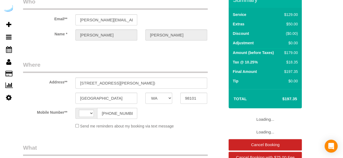
select select "string:[GEOGRAPHIC_DATA]"
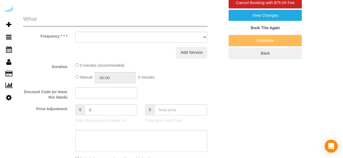
select select "object:700"
select select "number:9"
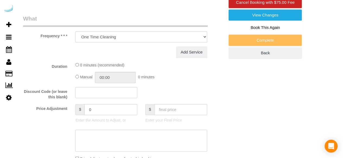
select select "object:819"
select select "282"
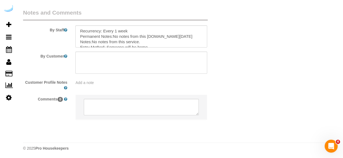
scroll to position [889, 0]
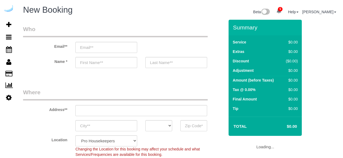
select select "4"
select select "number:9"
select select "object:1530"
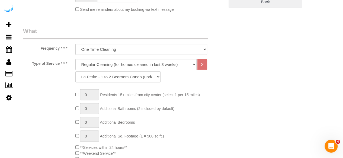
scroll to position [174, 0]
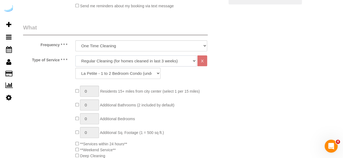
click at [160, 60] on select "Deep Cleaning (for homes that have not been cleaned in 3+ weeks) Spruce Regular…" at bounding box center [135, 61] width 121 height 11
select select "6"
click at [75, 56] on select "Deep Cleaning (for homes that have not been cleaned in 3+ weeks) Spruce Regular…" at bounding box center [135, 61] width 121 height 11
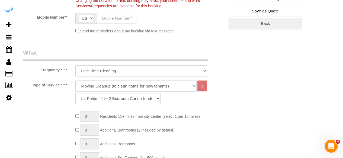
scroll to position [149, 0]
click at [144, 96] on select "La Petite - 1 to 2 Bedroom Condo (under 1000 sq. ft.) La Petite II - 2 Bedroom …" at bounding box center [117, 98] width 85 height 11
click at [75, 93] on select "La Petite - 1 to 2 Bedroom Condo (under 1000 sq. ft.) La Petite II - 2 Bedroom …" at bounding box center [117, 98] width 85 height 11
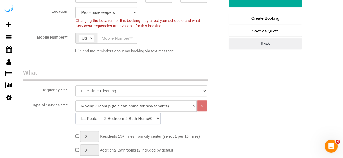
scroll to position [129, 0]
click at [129, 118] on select "La Petite - 1 to 2 Bedroom Condo (under 1000 sq. ft.) La Petite II - 2 Bedroom …" at bounding box center [117, 118] width 85 height 11
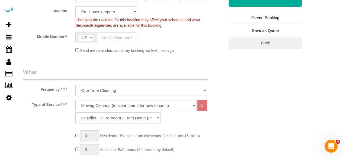
click at [75, 113] on select "La Petite - 1 to 2 Bedroom Condo (under 1000 sq. ft.) La Petite II - 2 Bedroom …" at bounding box center [117, 118] width 85 height 11
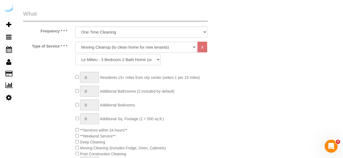
scroll to position [188, 0]
click at [144, 64] on select "La Petite - 1 to 2 Bedroom Condo (under 1000 sq. ft.) La Petite II - 2 Bedroom …" at bounding box center [117, 59] width 85 height 11
select select "161"
click at [75, 54] on select "La Petite - 1 to 2 Bedroom Condo (under 1000 sq. ft.) La Petite II - 2 Bedroom …" at bounding box center [117, 59] width 85 height 11
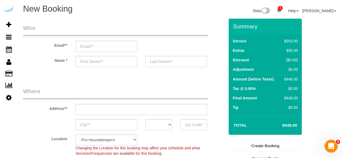
scroll to position [0, 0]
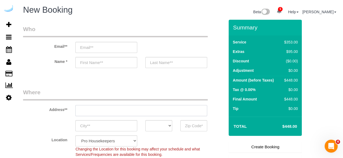
click at [105, 110] on input "text" at bounding box center [141, 110] width 132 height 11
type input "900 S [PERSON_NAME]"
type input "l"
select select "NC"
click at [105, 110] on input "900 S [PERSON_NAME]" at bounding box center [141, 110] width 132 height 11
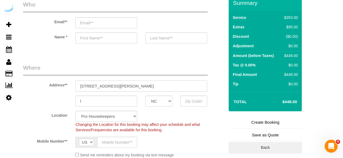
scroll to position [47, 0]
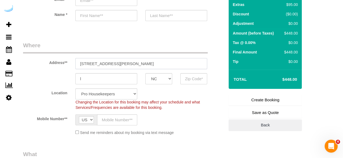
type input "[STREET_ADDRESS][PERSON_NAME]"
click at [118, 81] on input "l" at bounding box center [106, 78] width 62 height 11
type input "Clearwater"
click at [162, 77] on select "AK AL AR AZ CA CO CT DC DE [GEOGRAPHIC_DATA] [GEOGRAPHIC_DATA] HI IA ID IL IN K…" at bounding box center [158, 78] width 27 height 11
select select "FL"
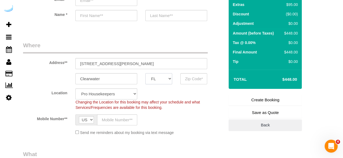
click at [145, 73] on select "AK AL AR AZ CA CO CT DC DE [GEOGRAPHIC_DATA] [GEOGRAPHIC_DATA] HI IA ID IL IN K…" at bounding box center [158, 78] width 27 height 11
click at [186, 79] on input "text" at bounding box center [193, 78] width 27 height 11
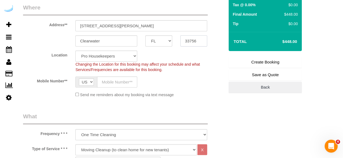
scroll to position [86, 0]
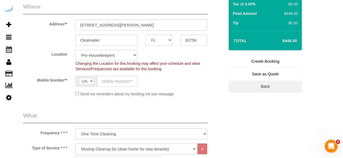
type input "33756"
click at [128, 80] on input "text" at bounding box center [117, 81] width 40 height 11
select select "12"
select select "object:1982"
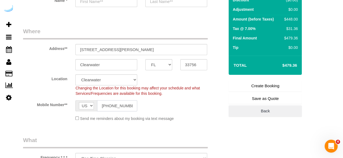
scroll to position [54, 0]
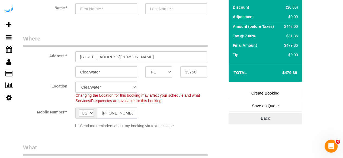
type input "[PHONE_NUMBER]"
